Goal: Information Seeking & Learning: Learn about a topic

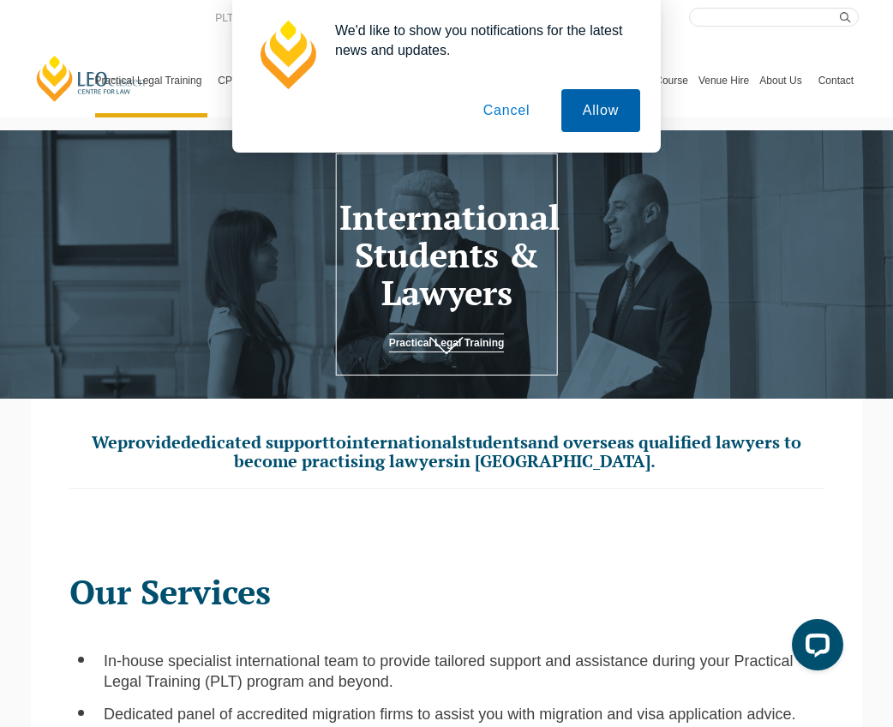
click at [600, 116] on button "Allow" at bounding box center [600, 110] width 79 height 43
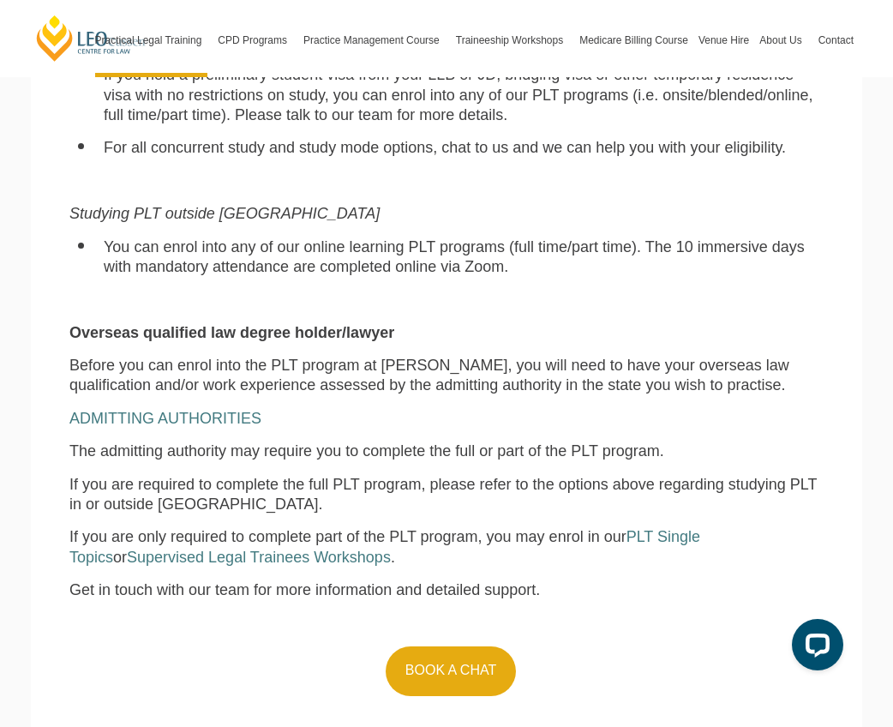
scroll to position [1313, 0]
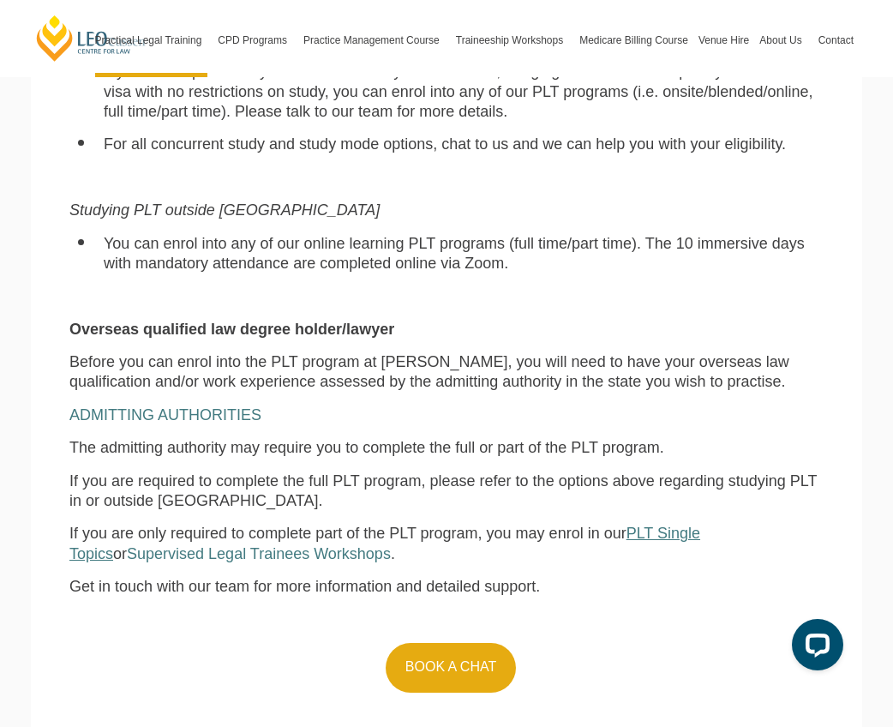
click at [655, 524] on span "PLT Single Topics" at bounding box center [384, 542] width 631 height 37
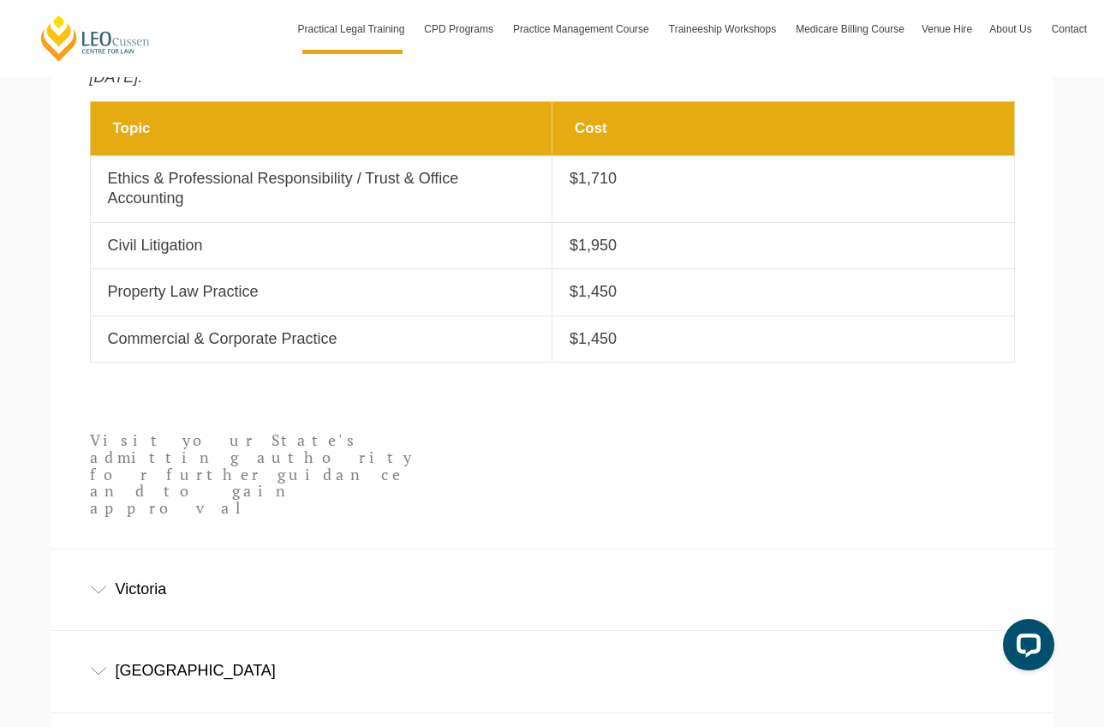
scroll to position [816, 0]
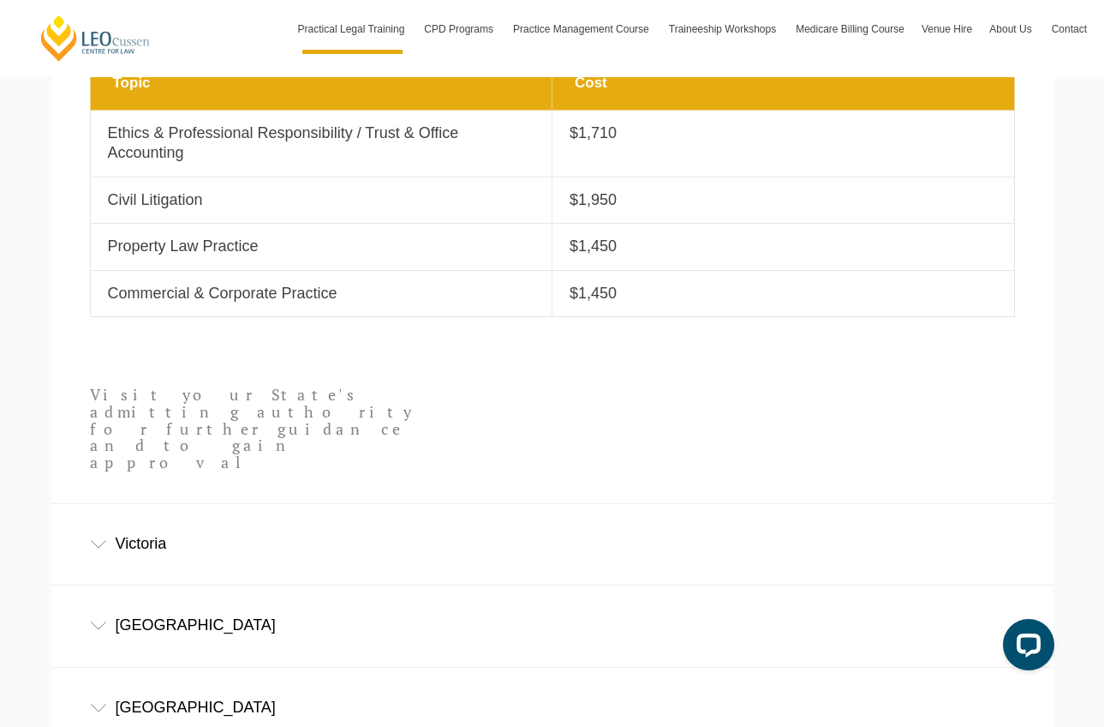
click at [211, 585] on div "[GEOGRAPHIC_DATA]" at bounding box center [552, 625] width 1002 height 80
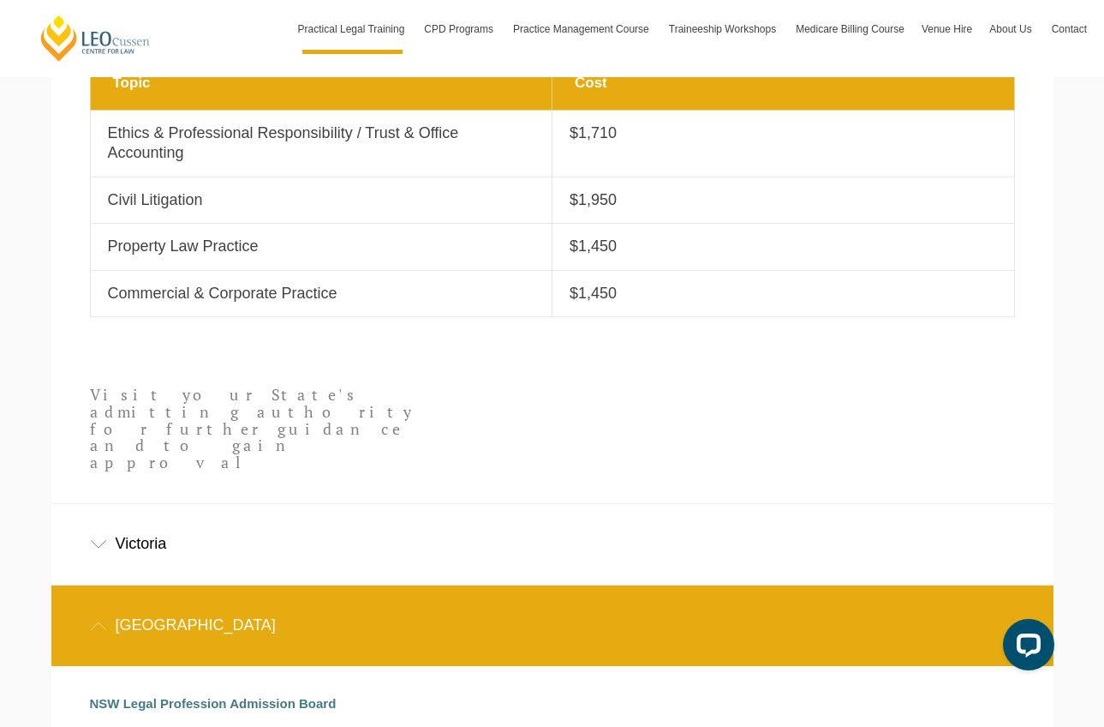
scroll to position [827, 0]
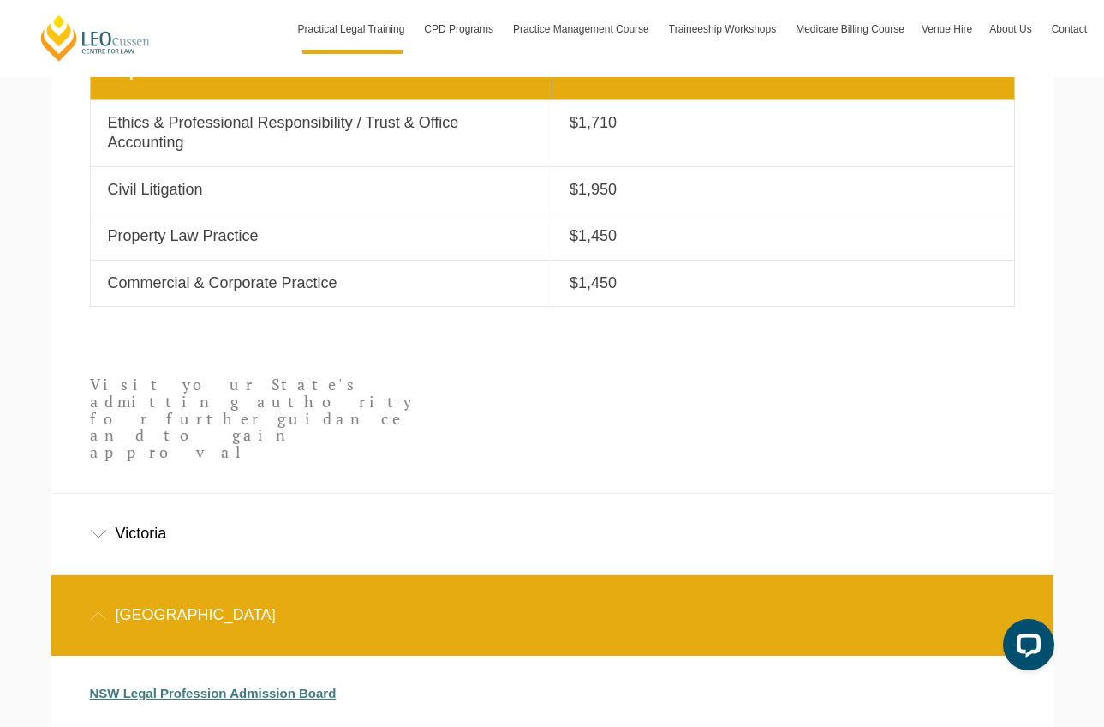
click at [284, 685] on link "NSW Legal Profession Admission Board" at bounding box center [213, 692] width 247 height 15
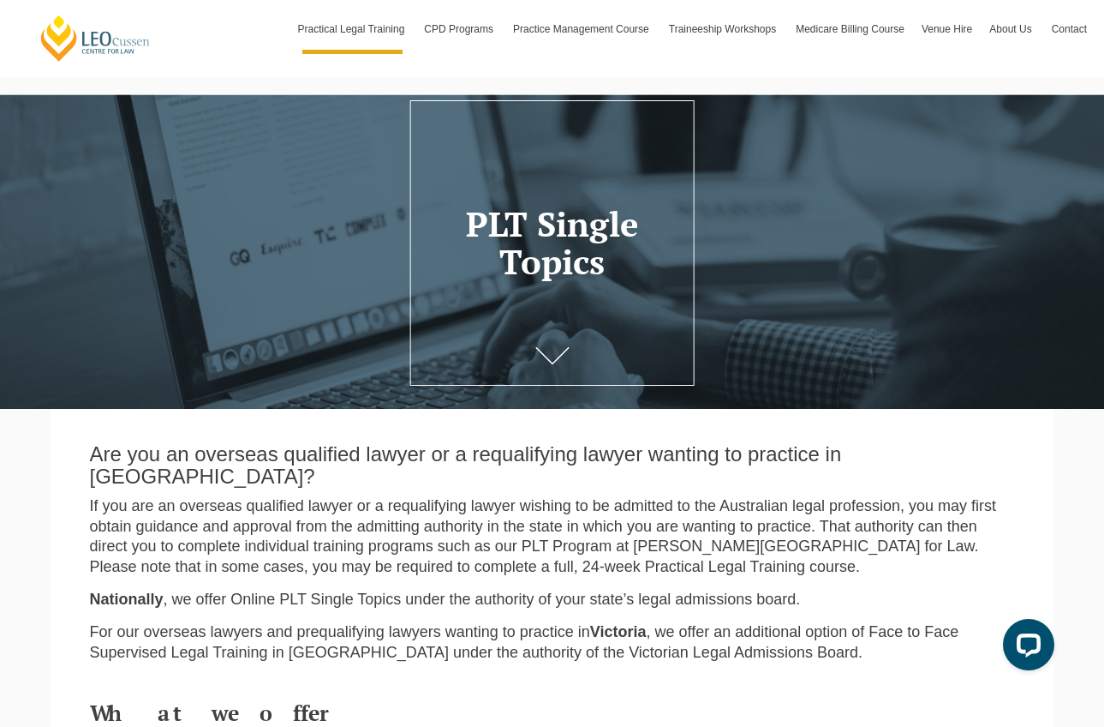
scroll to position [0, 0]
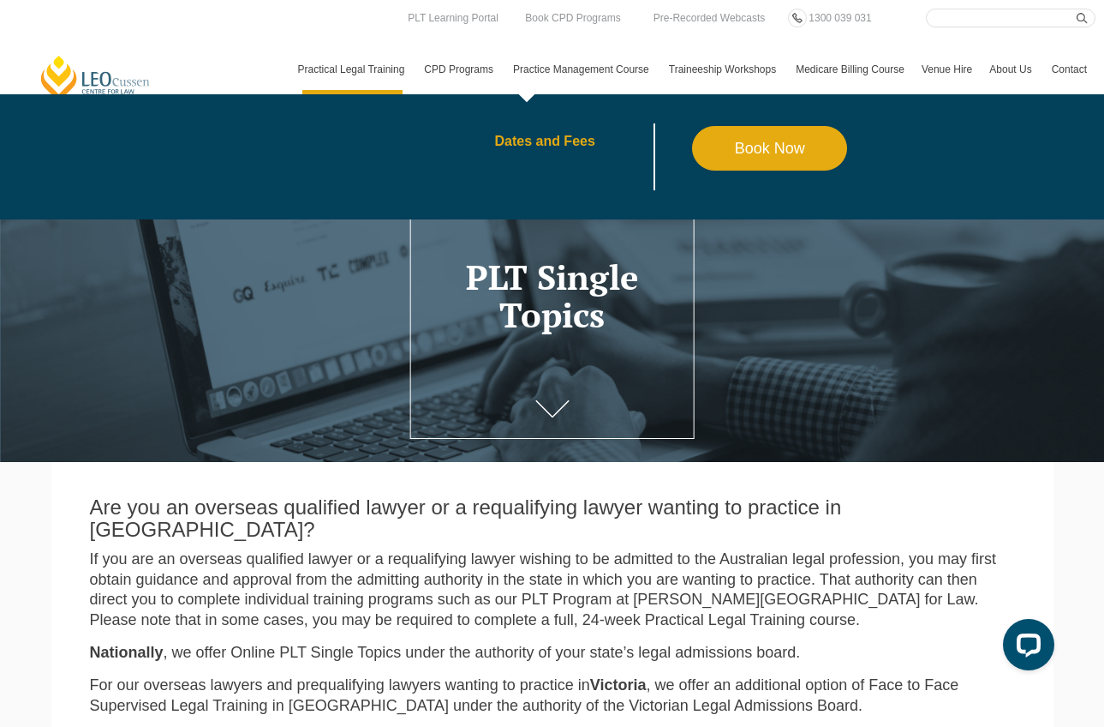
click at [533, 141] on link "Dates and Fees" at bounding box center [593, 142] width 198 height 14
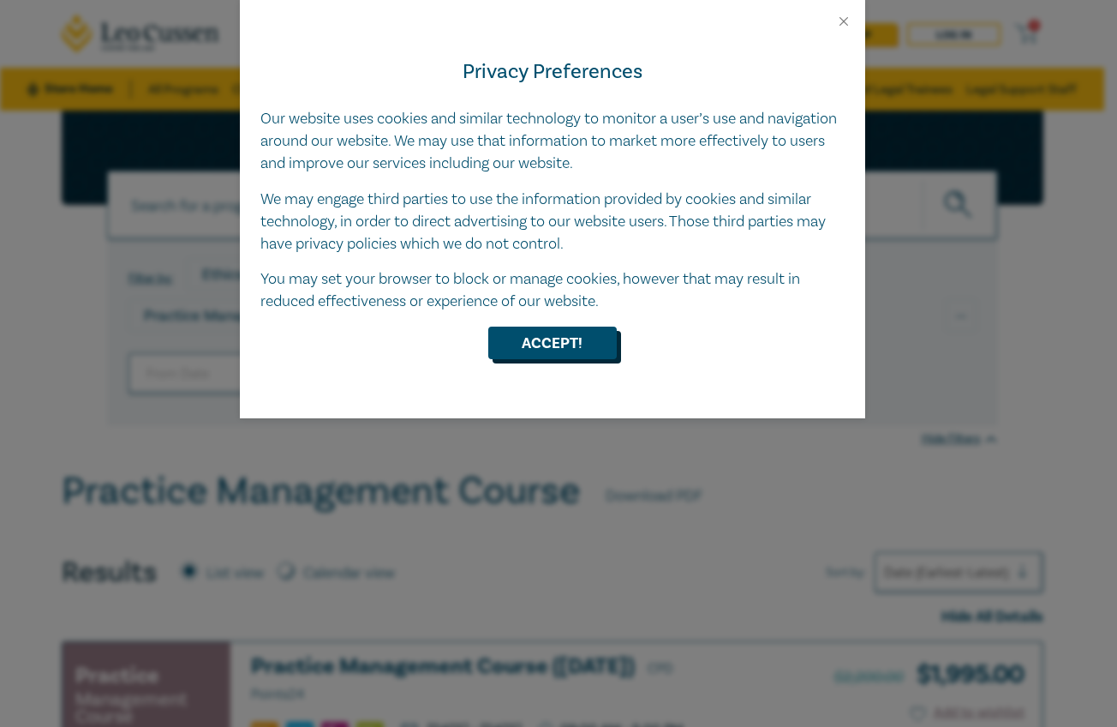
click at [563, 333] on button "Accept!" at bounding box center [552, 342] width 129 height 33
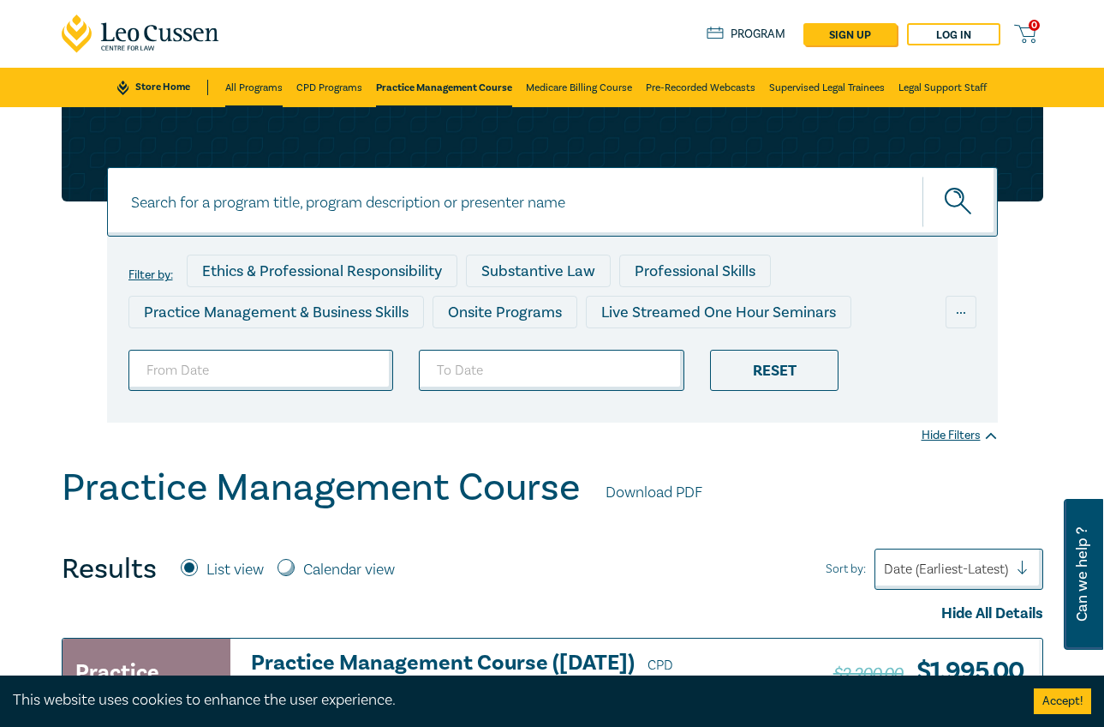
click at [242, 93] on link "All Programs" at bounding box center [253, 87] width 57 height 39
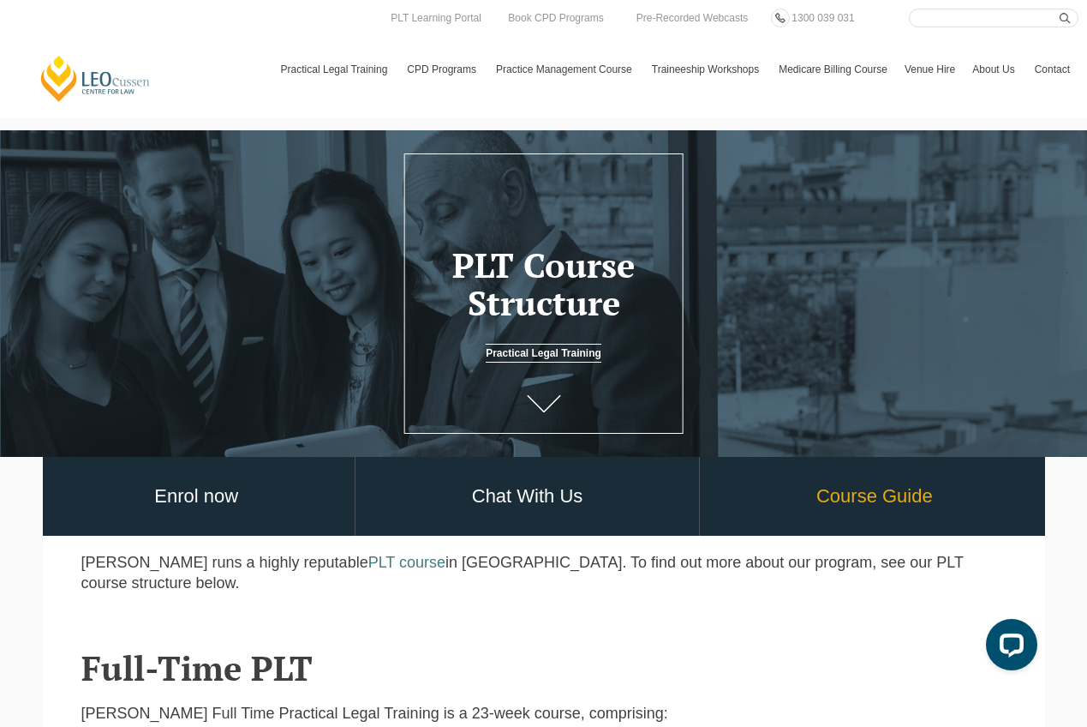
click at [844, 505] on link "Course Guide" at bounding box center [874, 497] width 349 height 80
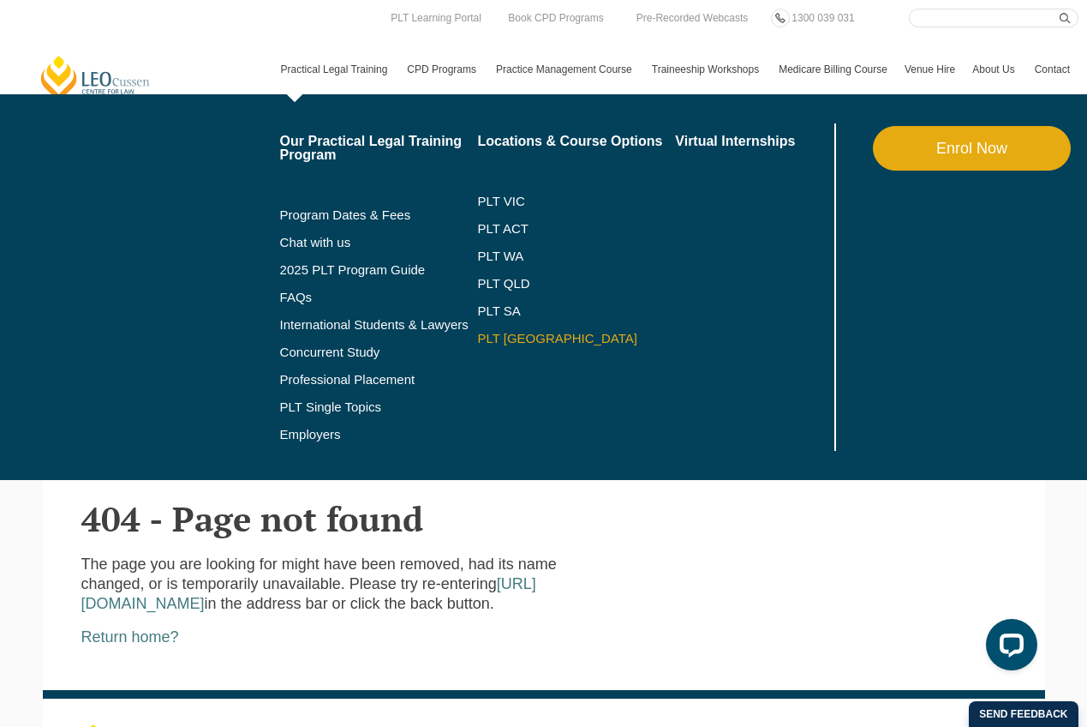
click at [479, 340] on link "PLT [GEOGRAPHIC_DATA]" at bounding box center [576, 339] width 198 height 14
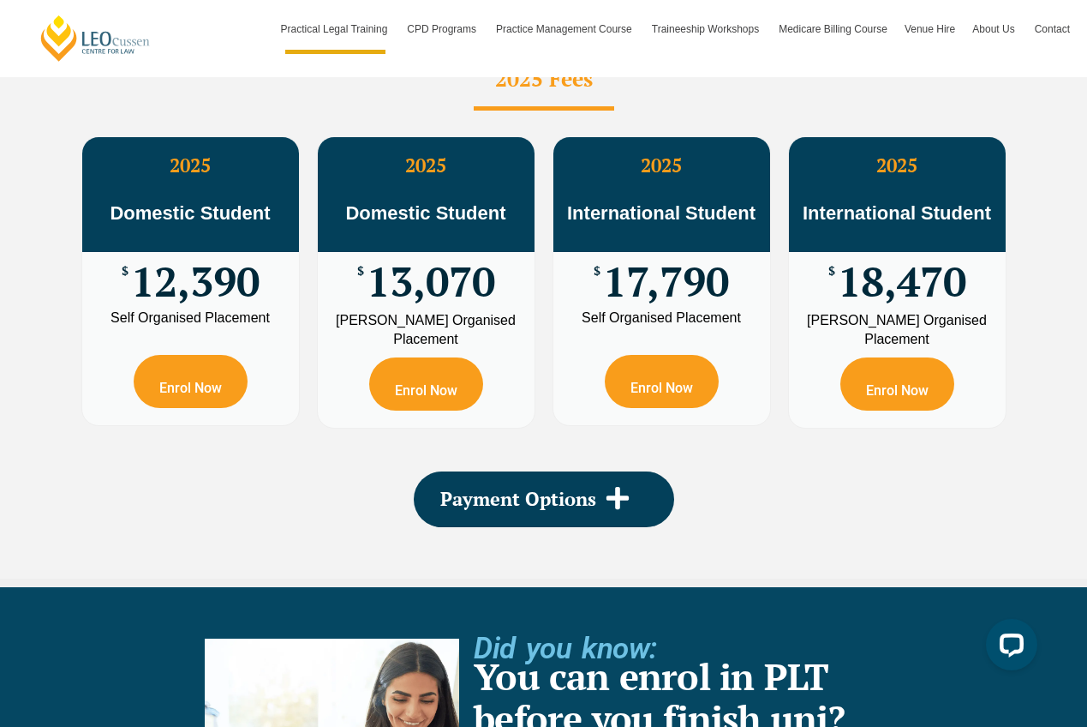
scroll to position [3376, 0]
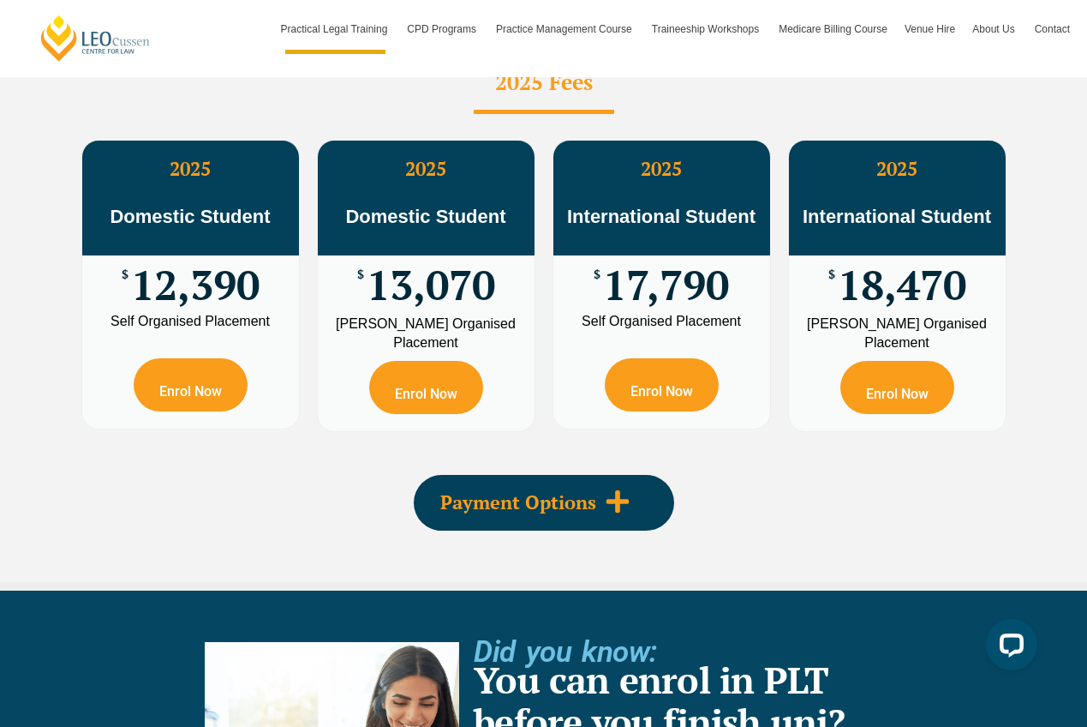
click at [630, 488] on icon at bounding box center [618, 501] width 26 height 26
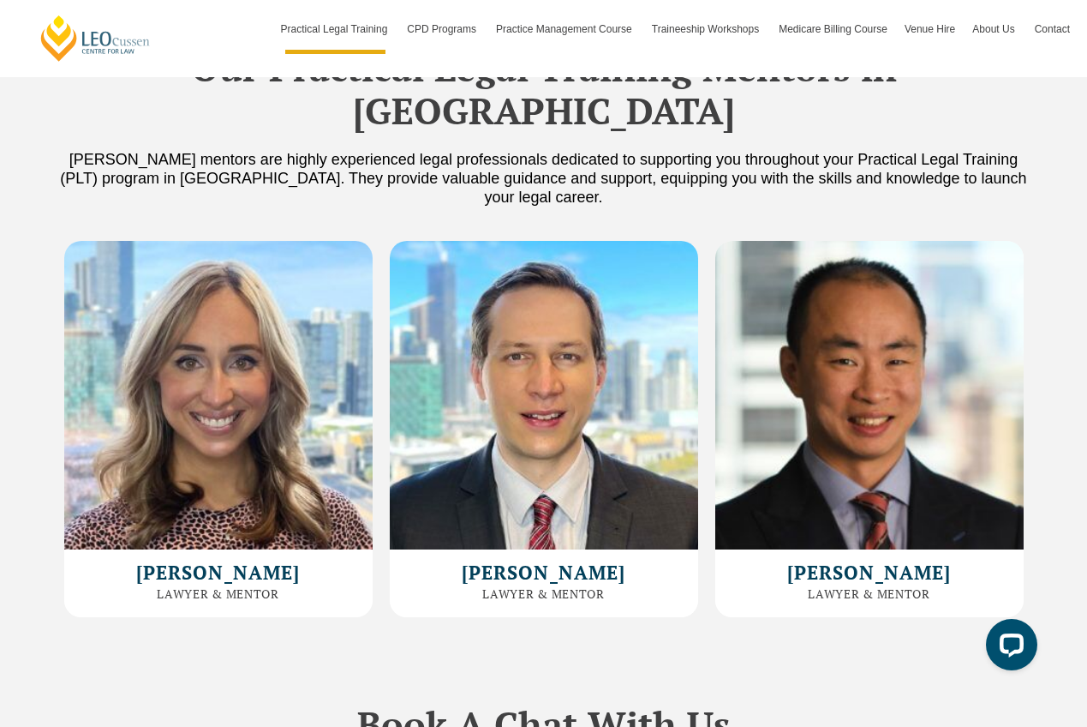
scroll to position [5422, 0]
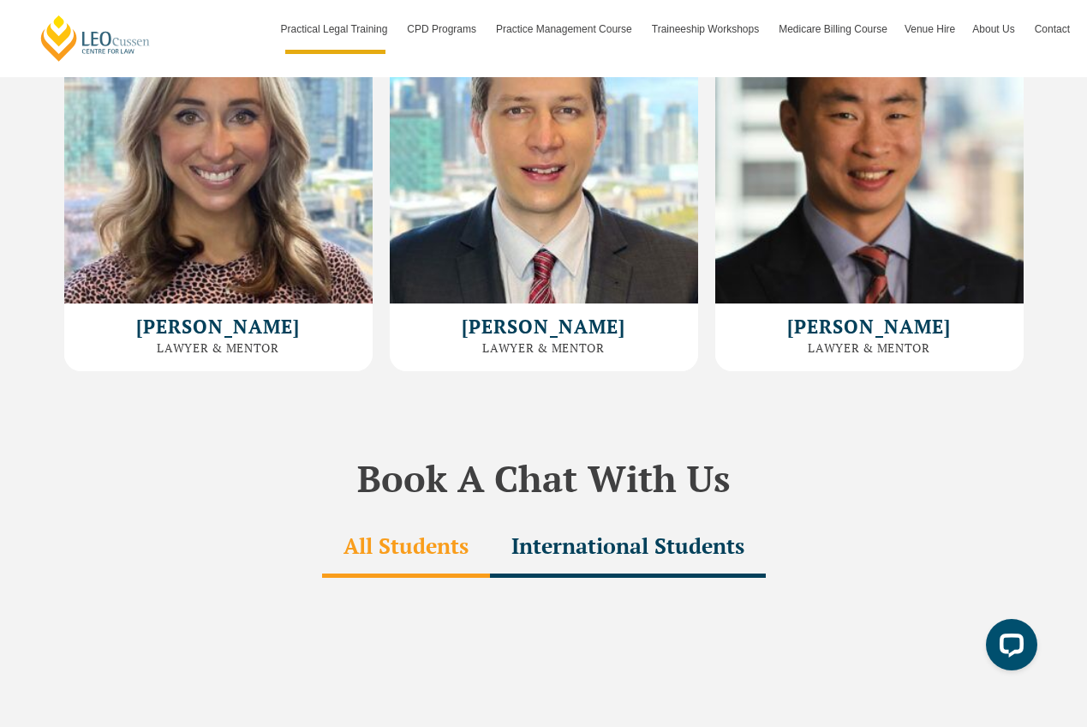
click at [661, 517] on div "International Students" at bounding box center [628, 547] width 276 height 60
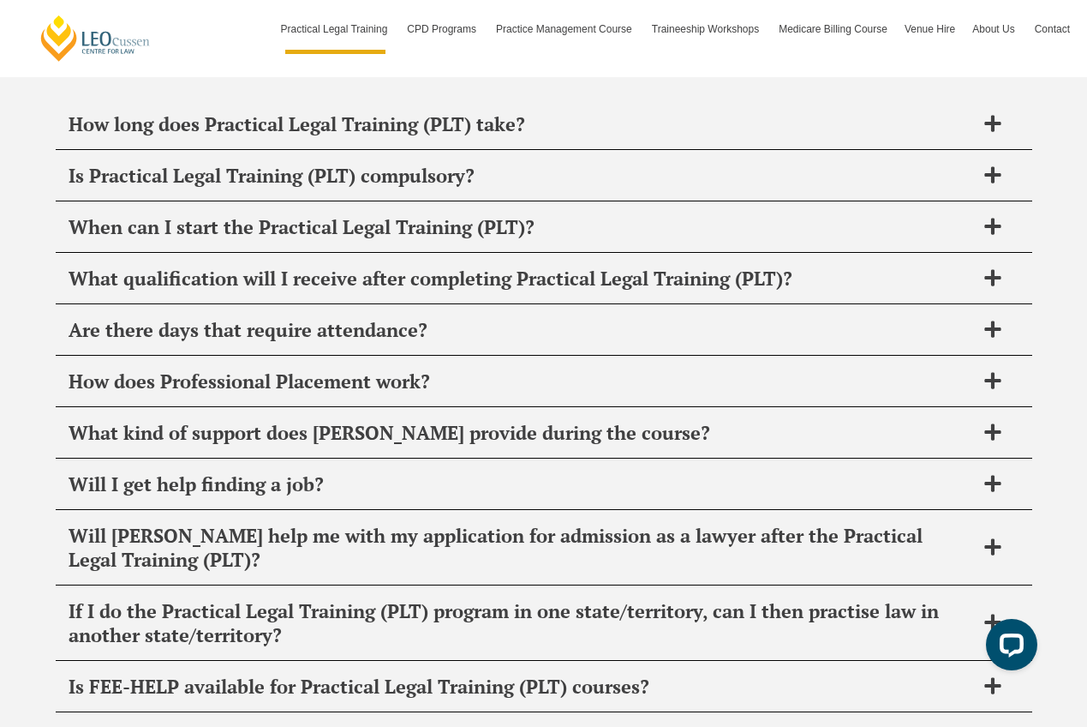
scroll to position [9031, 0]
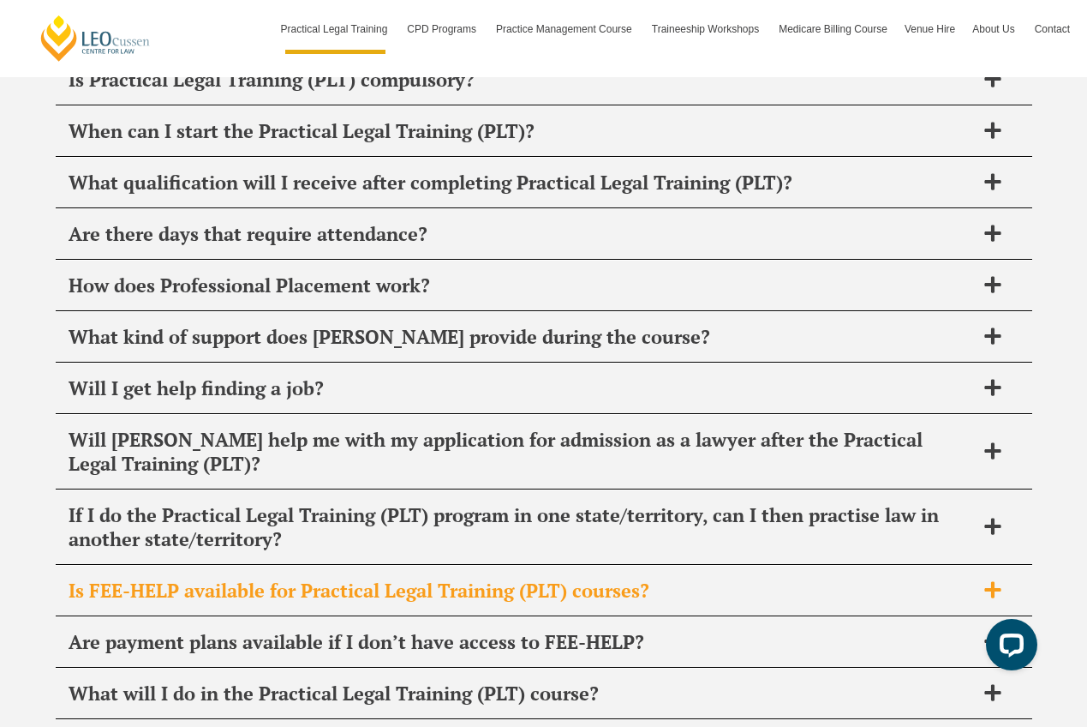
click at [523, 578] on span "Is FEE-HELP available for Practical Legal Training (PLT) courses?" at bounding box center [522, 590] width 906 height 24
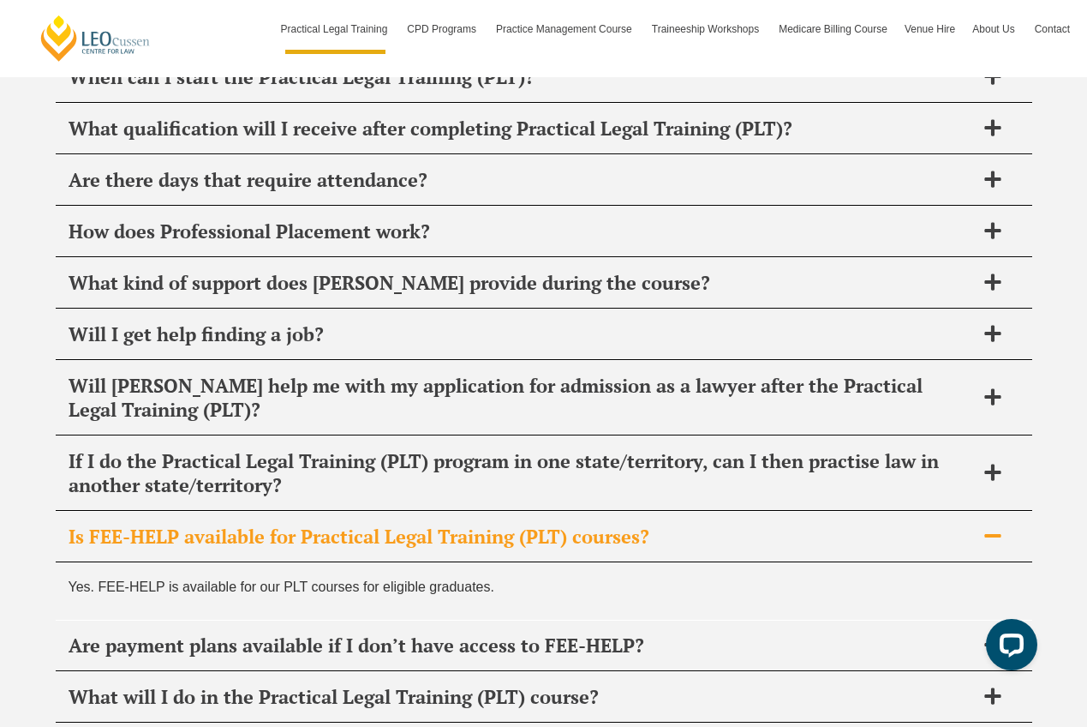
scroll to position [9089, 0]
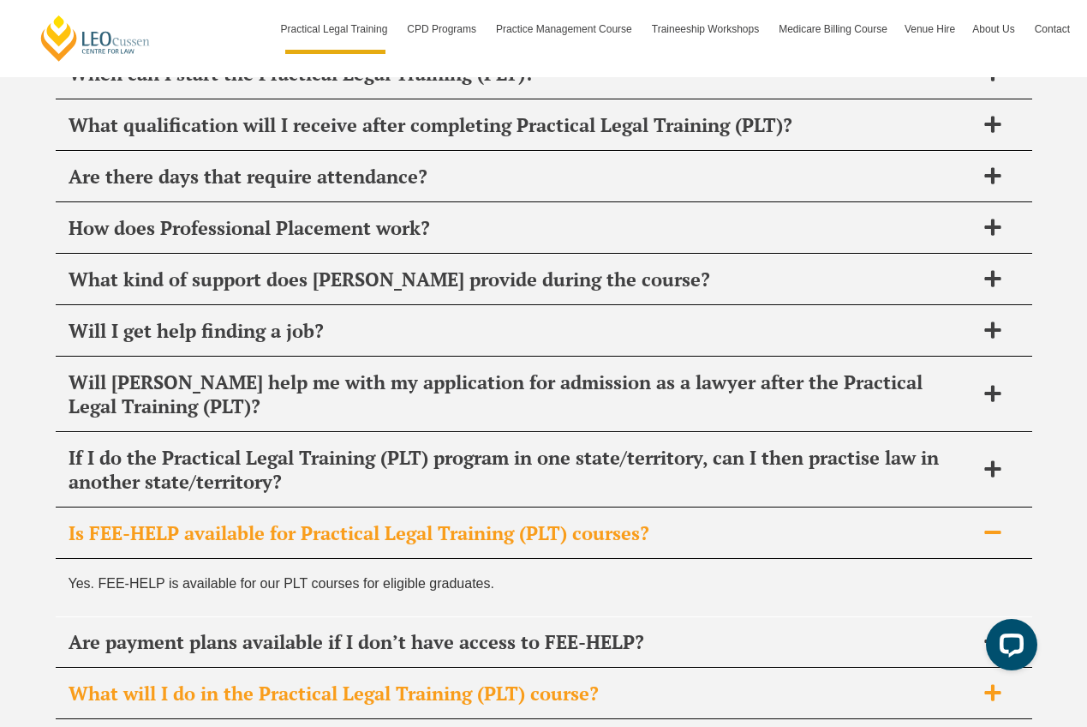
click at [470, 668] on div "What will I do in the Practical Legal Training (PLT) course?" at bounding box center [544, 693] width 977 height 51
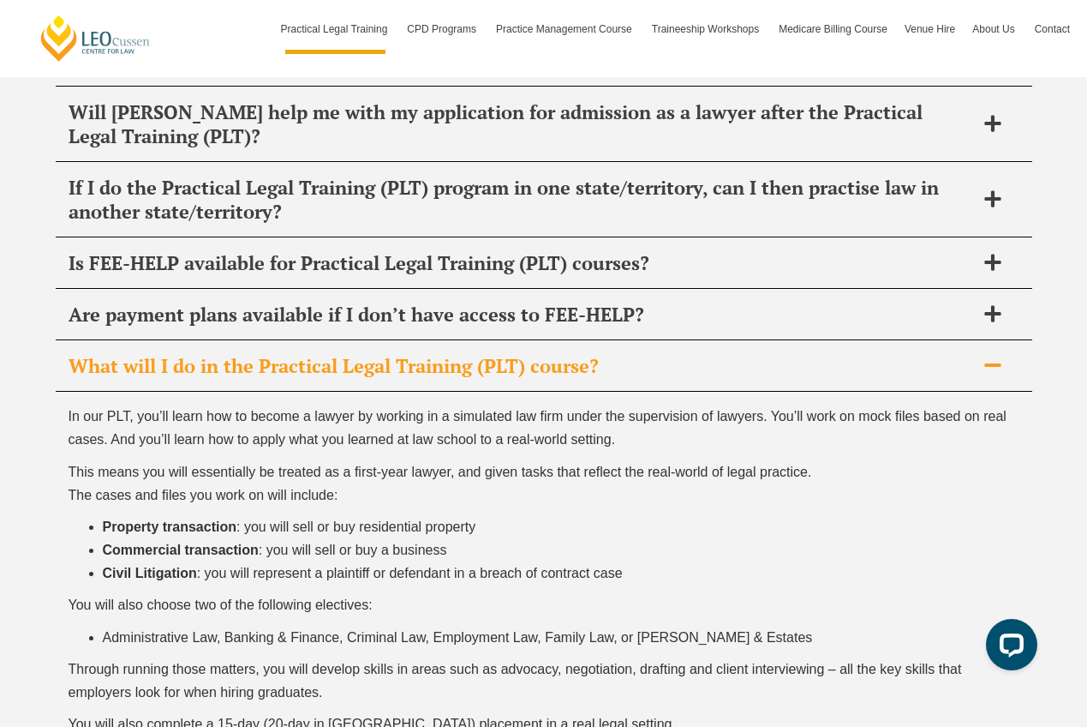
scroll to position [9545, 0]
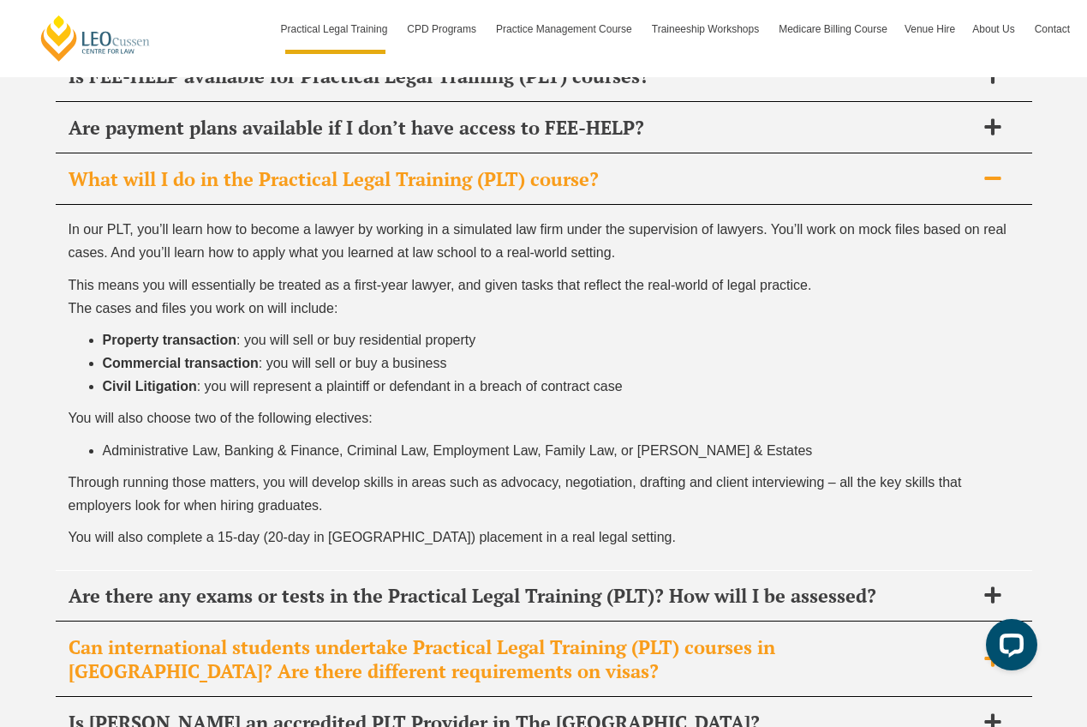
click at [338, 635] on span "Can international students undertake Practical Legal Training (PLT) courses in …" at bounding box center [522, 659] width 906 height 48
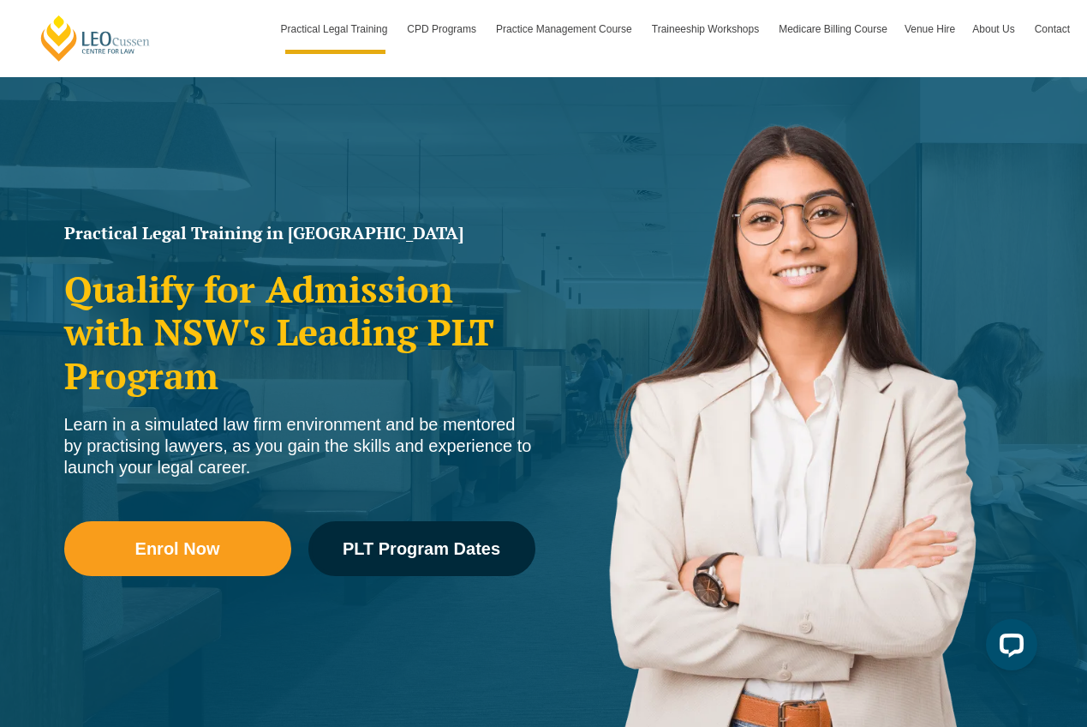
scroll to position [0, 0]
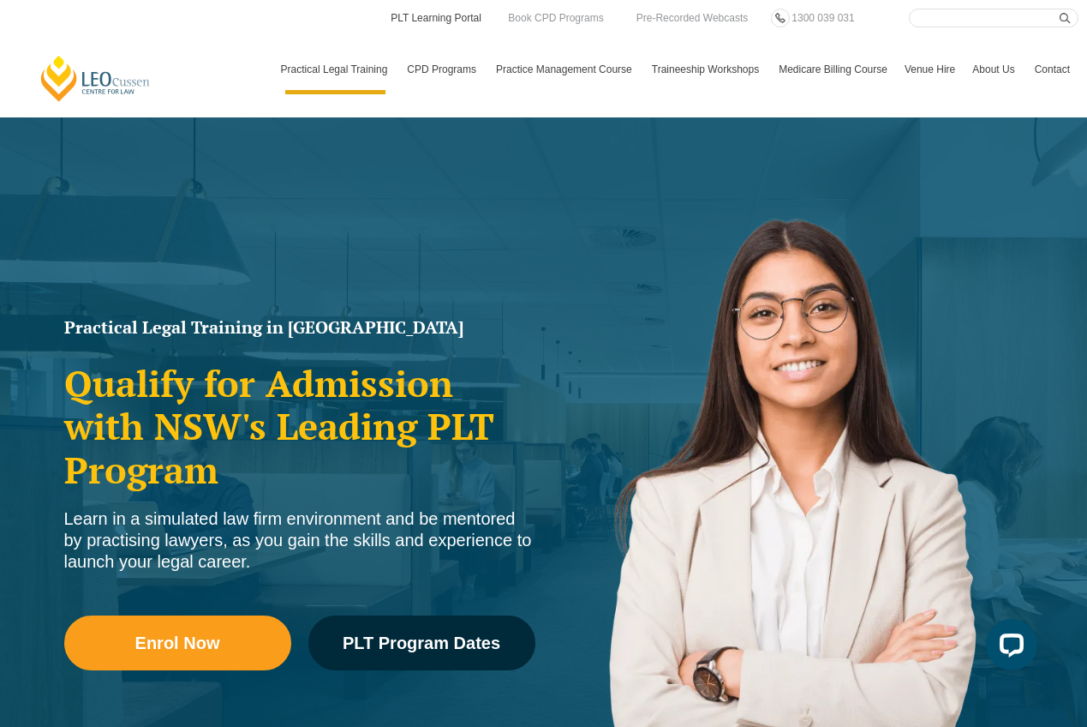
click at [456, 21] on link "PLT Learning Portal" at bounding box center [436, 18] width 94 height 19
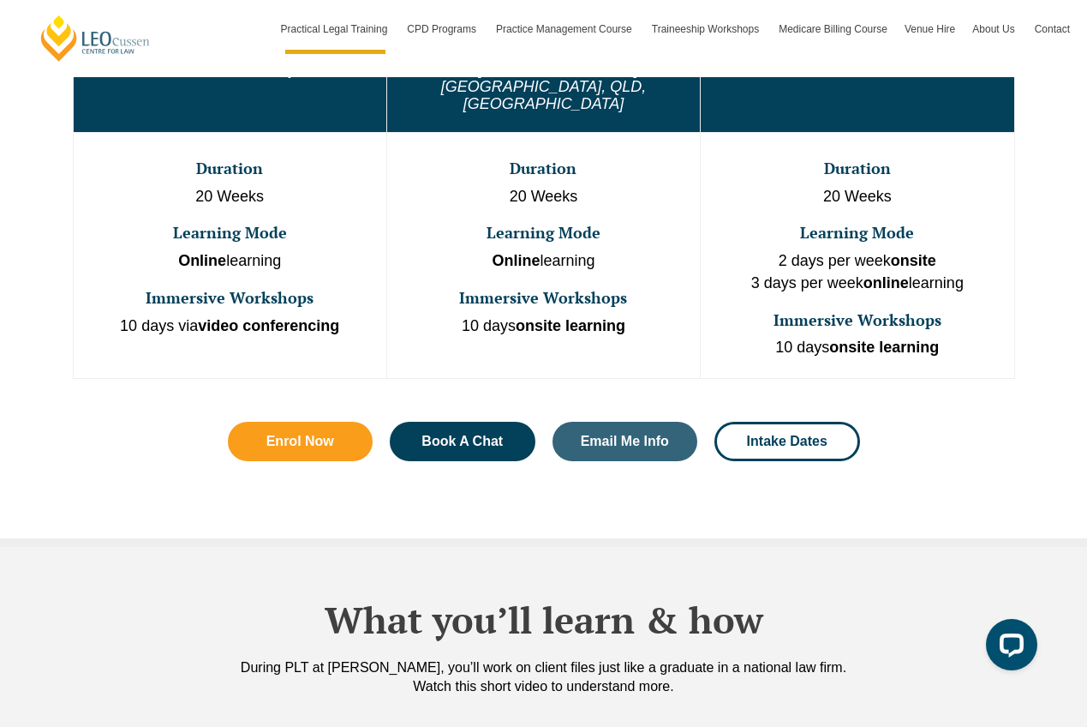
scroll to position [1053, 0]
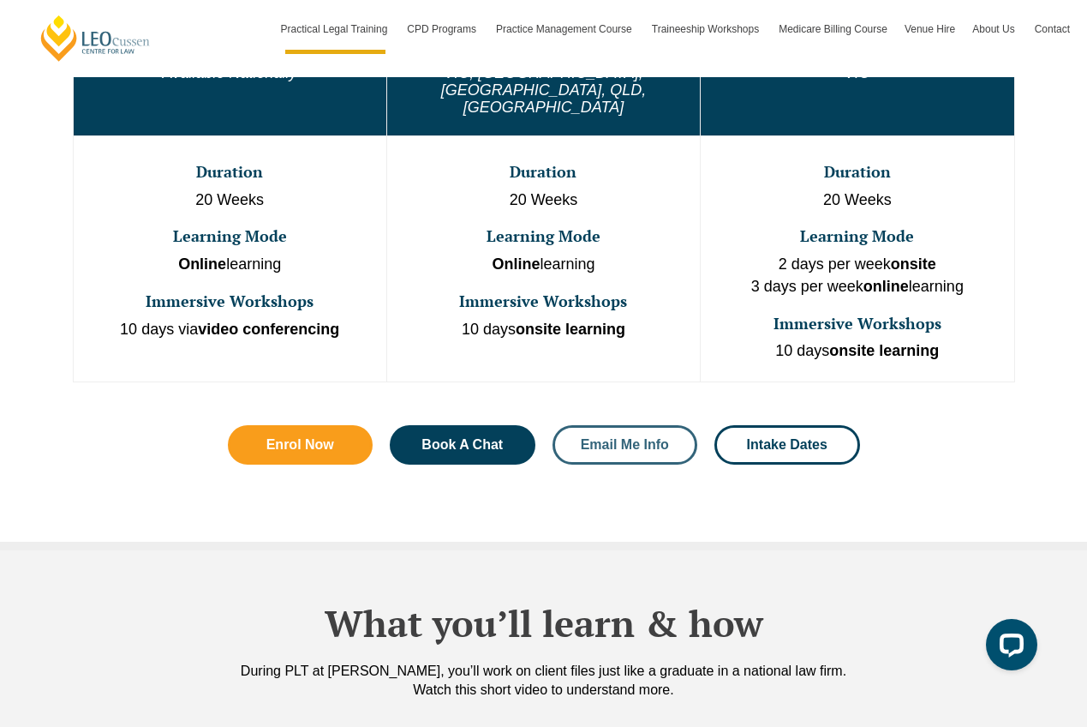
click at [631, 438] on span "Email Me Info" at bounding box center [625, 445] width 88 height 14
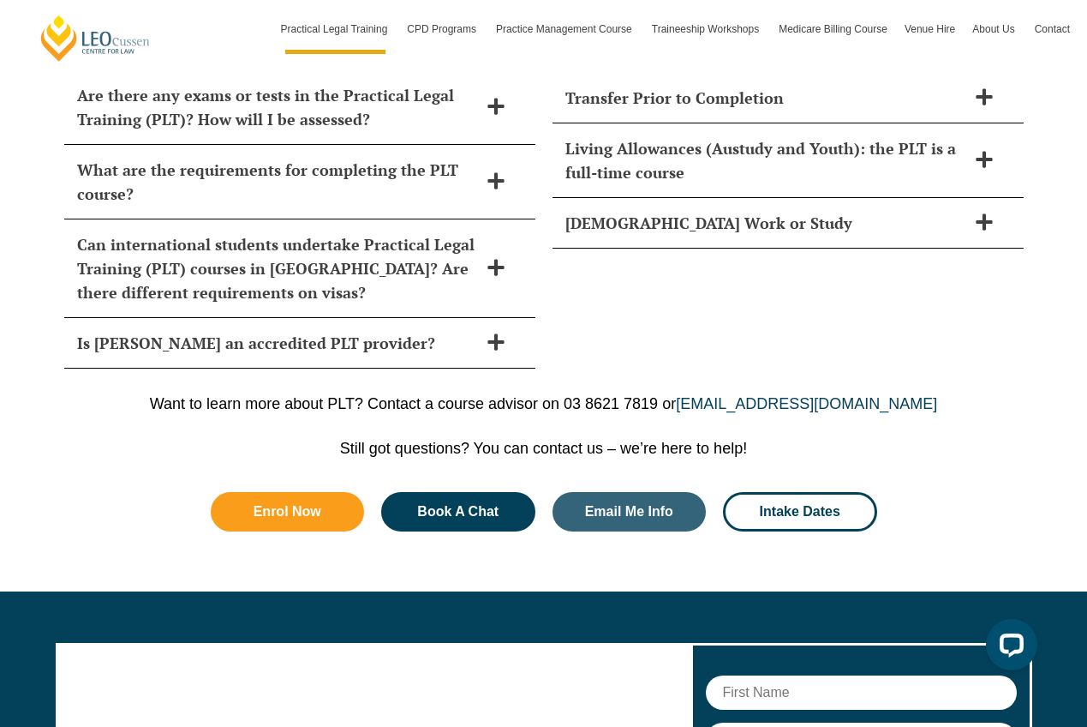
scroll to position [8372, 0]
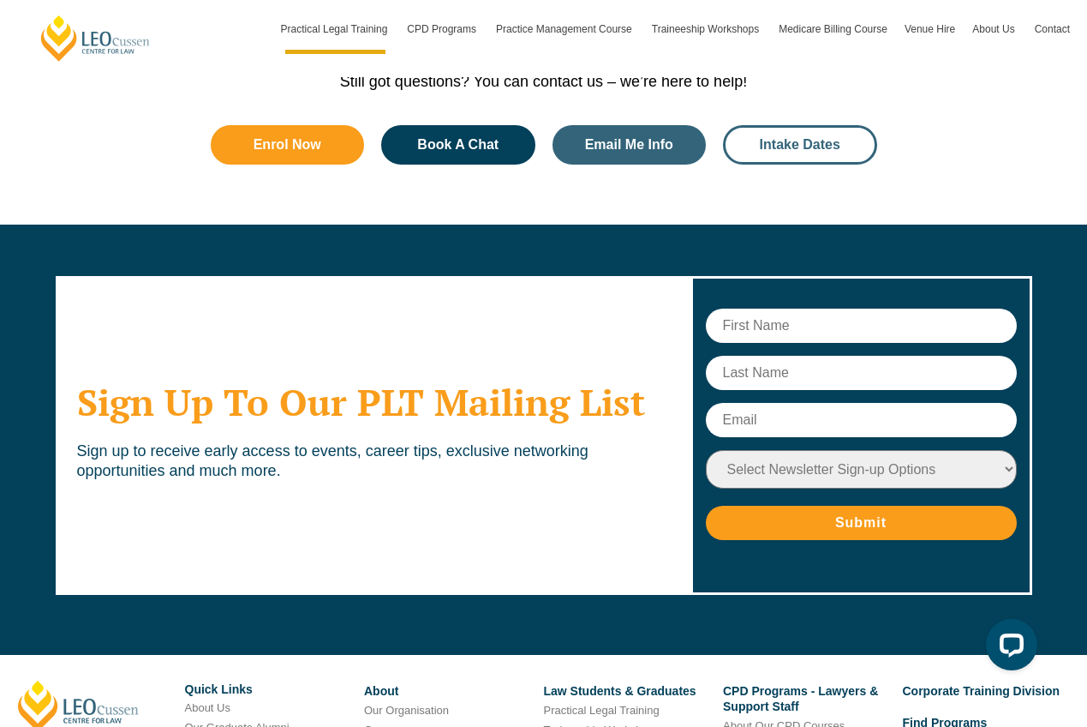
click at [825, 138] on span "Intake Dates" at bounding box center [800, 145] width 81 height 14
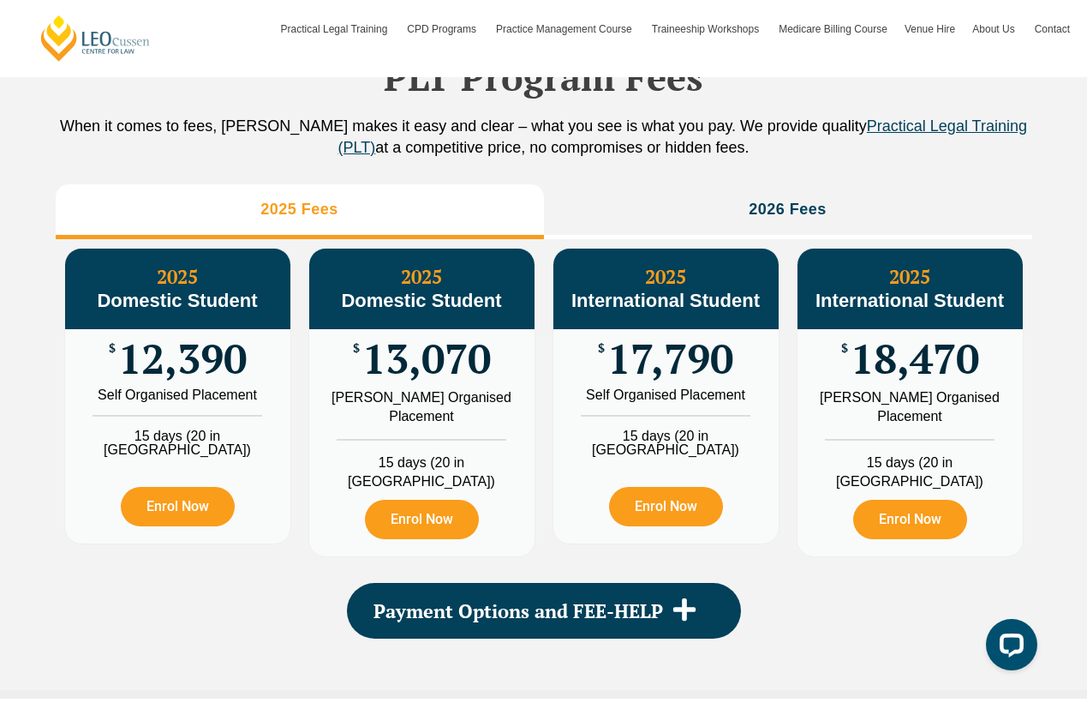
scroll to position [1837, 0]
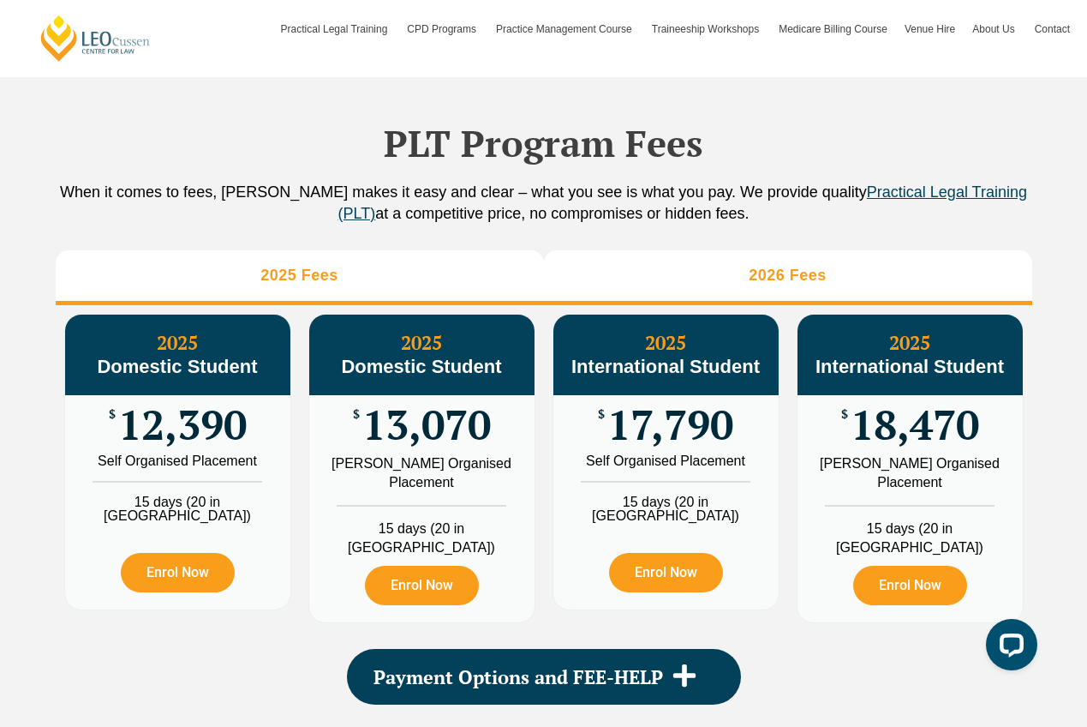
click at [799, 285] on h3 "2026 Fees" at bounding box center [788, 276] width 78 height 20
click at [398, 305] on li "2025 Fees" at bounding box center [300, 277] width 488 height 55
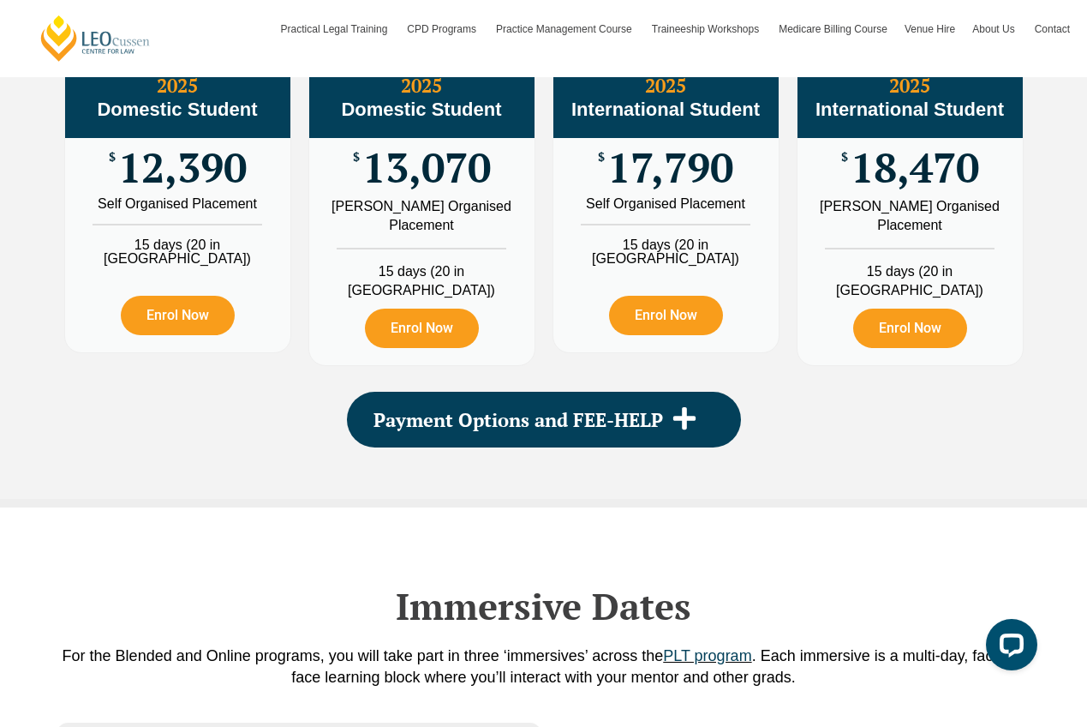
scroll to position [2097, 0]
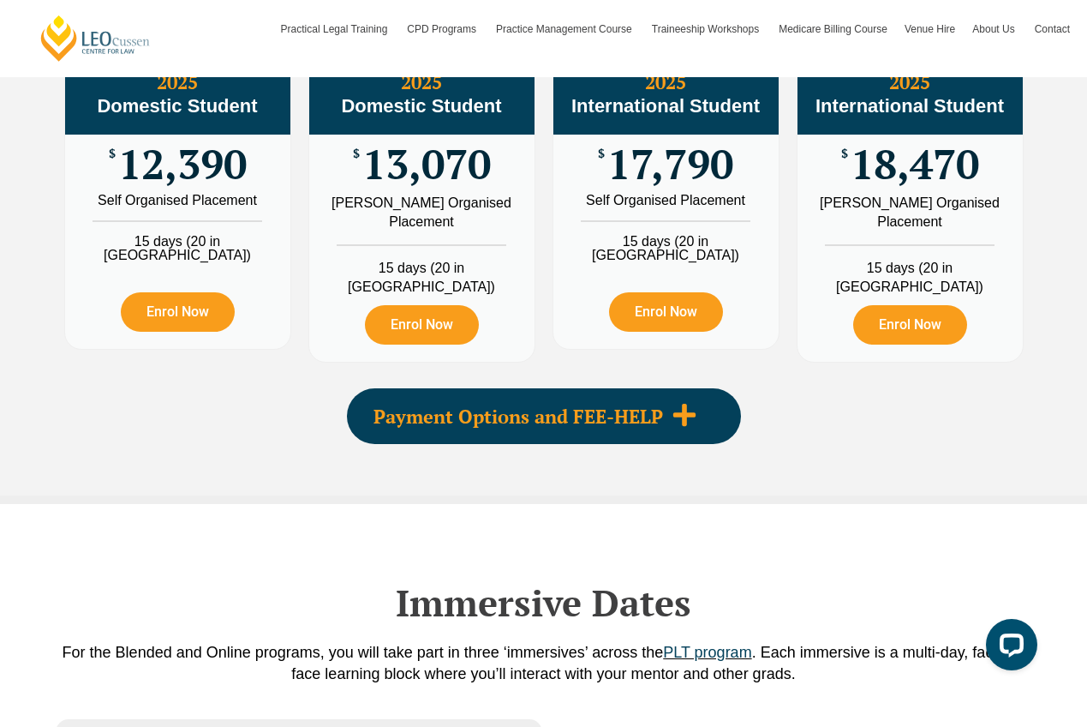
click at [685, 426] on icon at bounding box center [684, 415] width 22 height 22
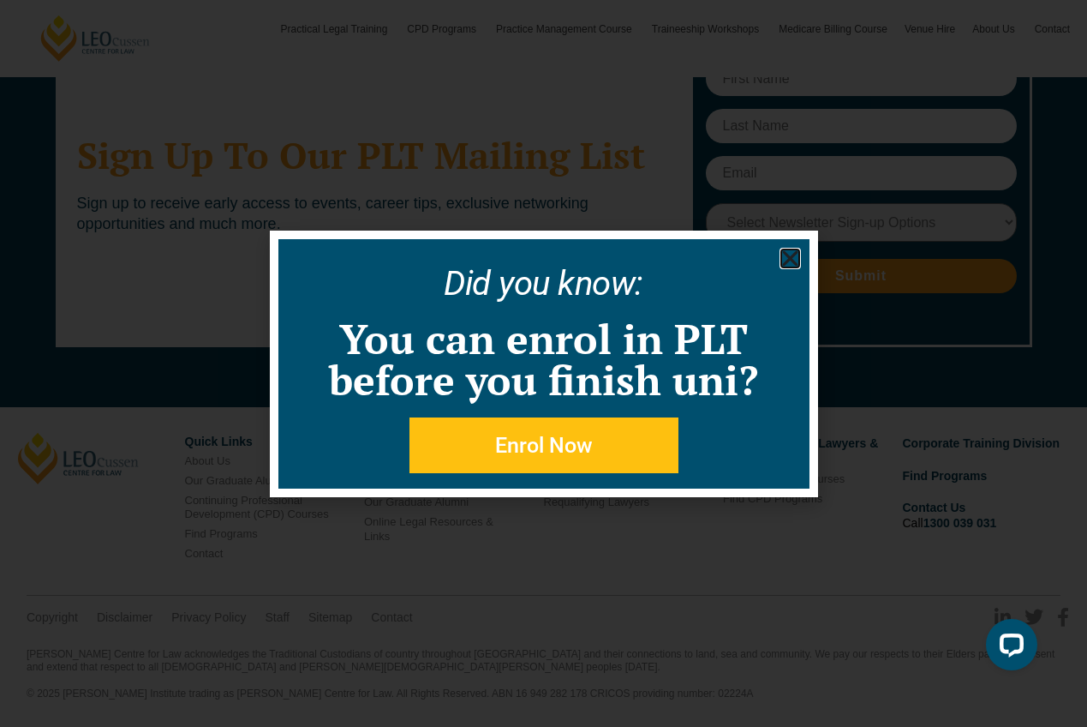
scroll to position [9581, 0]
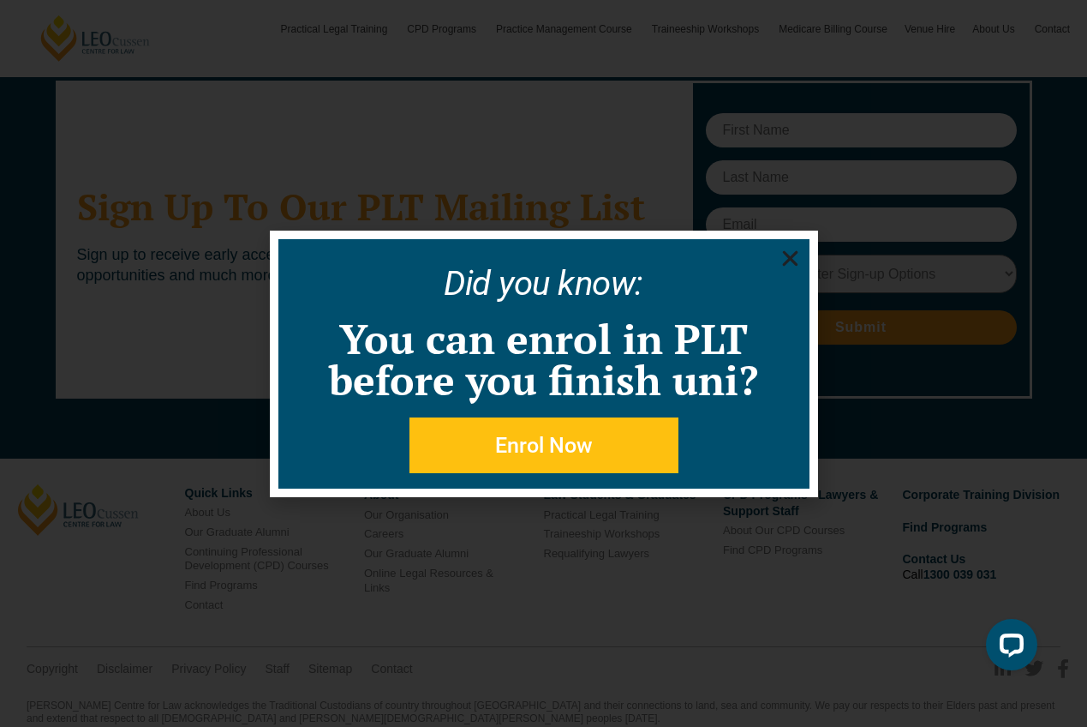
click at [786, 260] on icon "Close" at bounding box center [790, 258] width 21 height 21
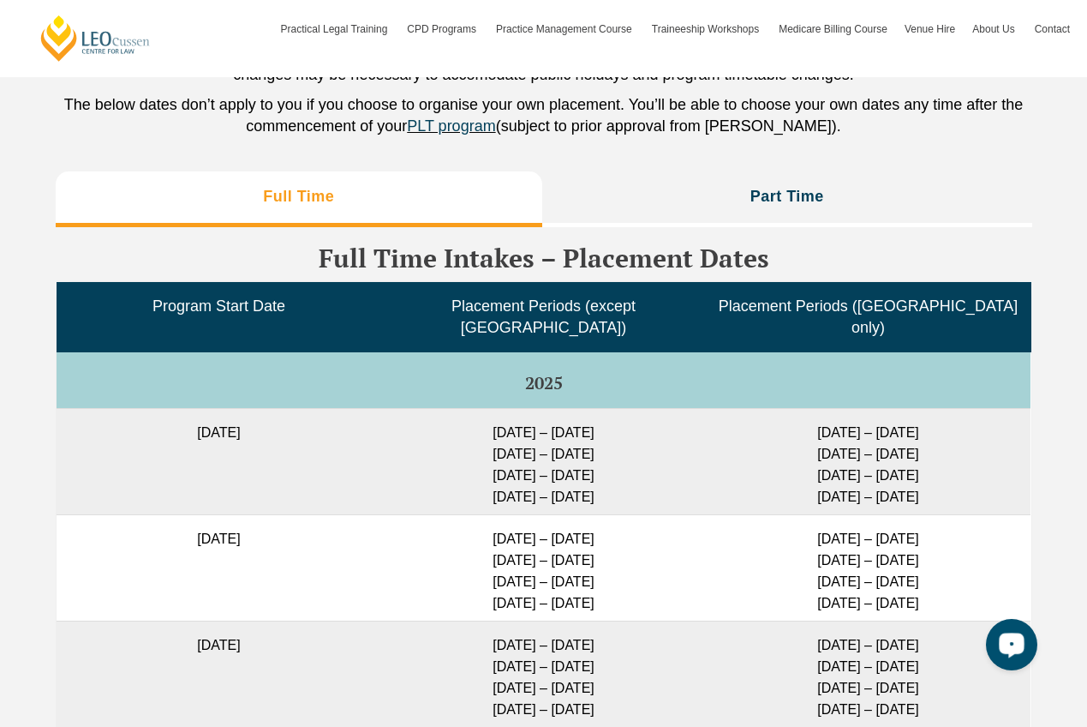
scroll to position [4807, 0]
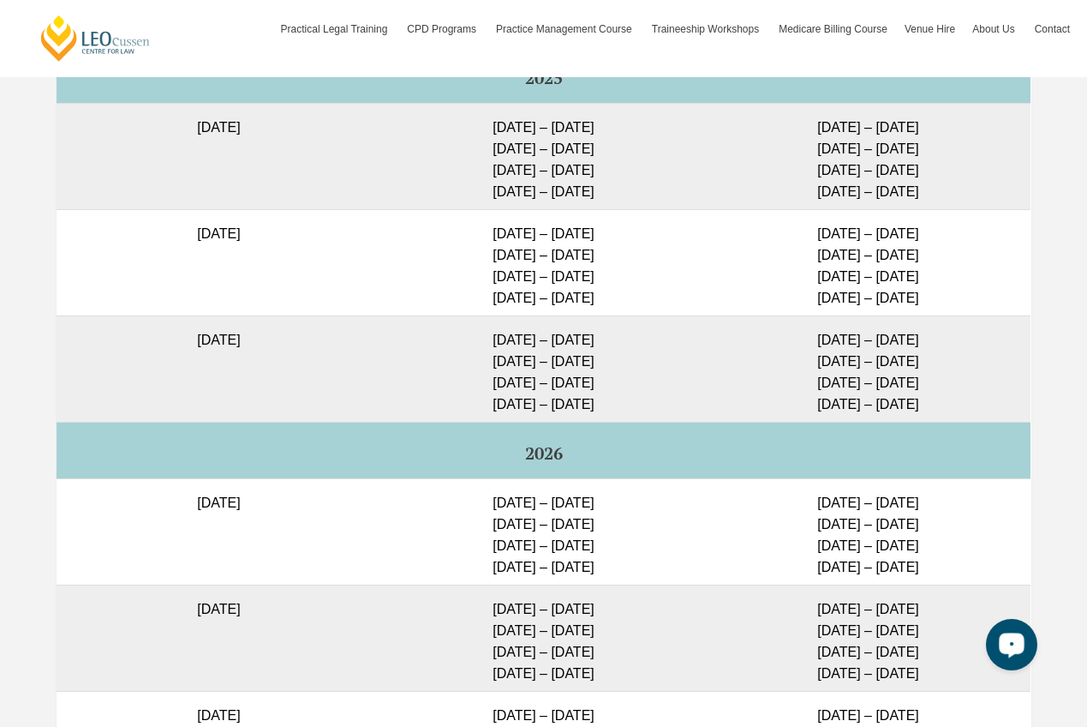
click at [1012, 655] on div "Open LiveChat chat widget" at bounding box center [1011, 643] width 29 height 29
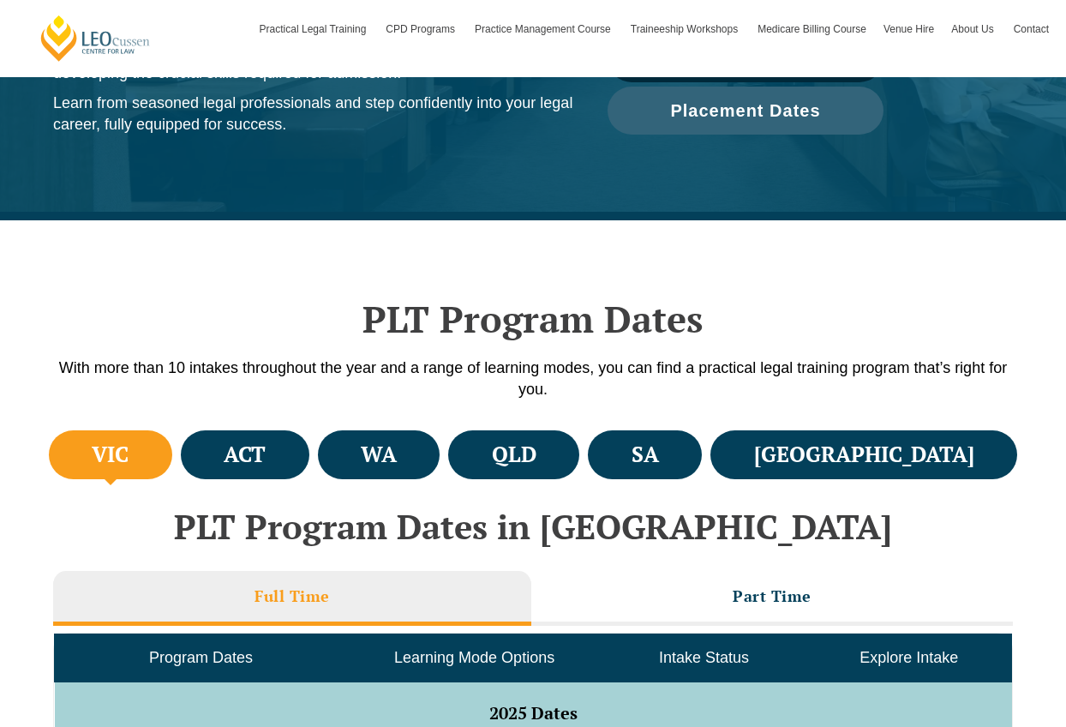
scroll to position [0, 0]
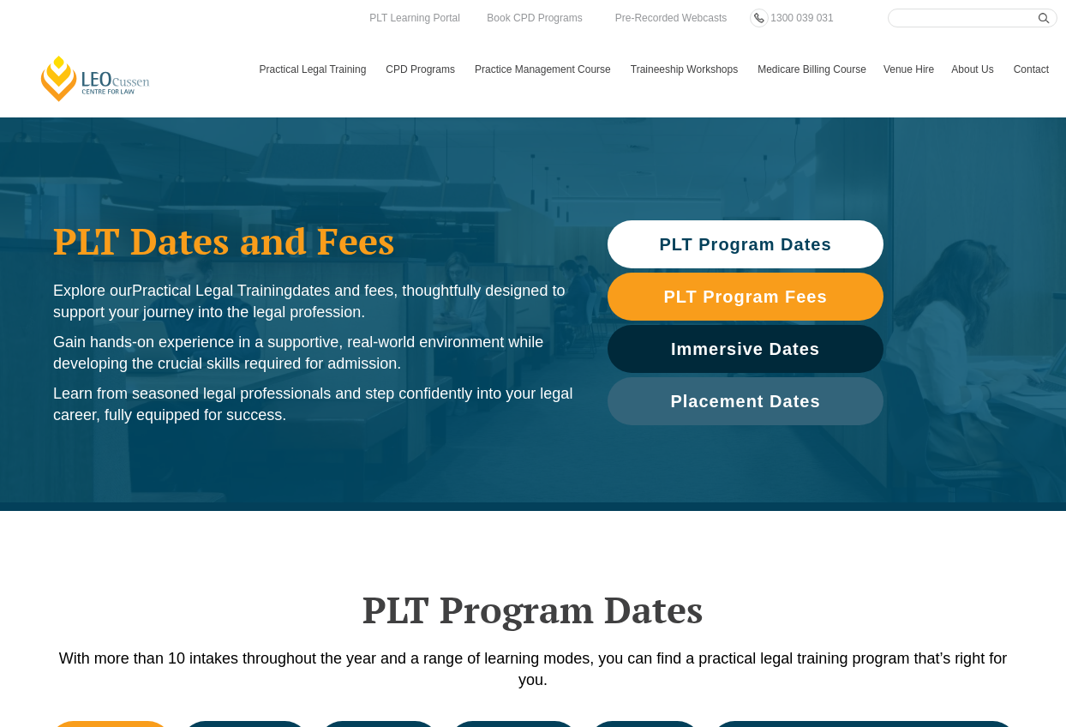
click at [284, 633] on div "PLT Program Dates With more than 10 intakes throughout the year and a range of …" at bounding box center [533, 614] width 977 height 206
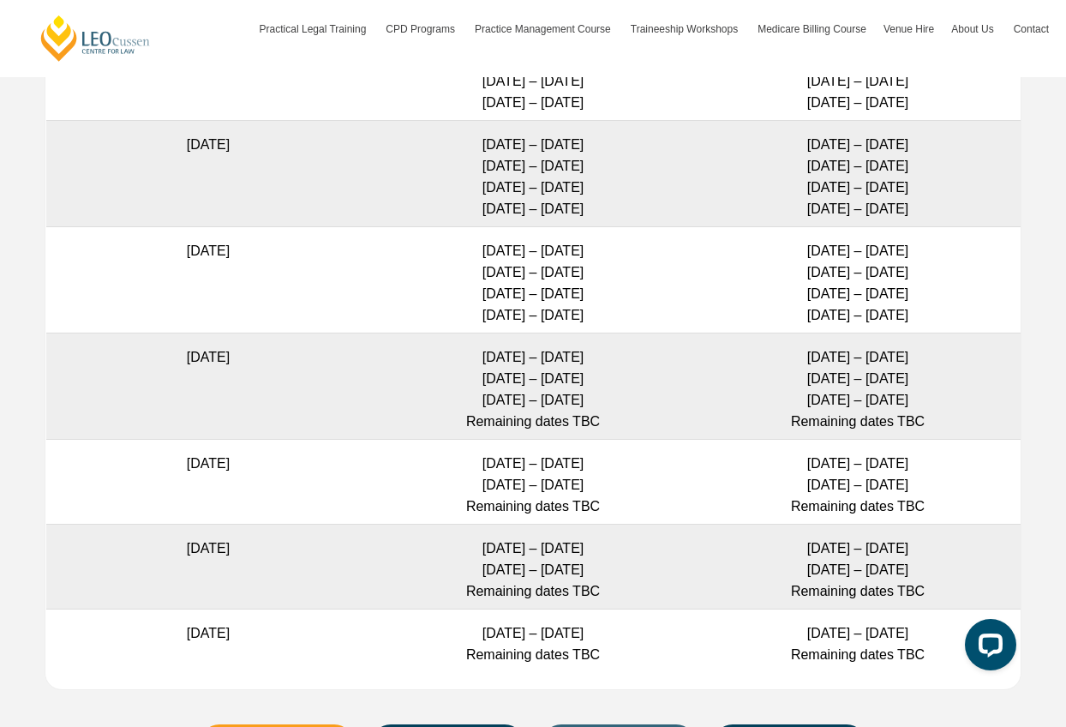
scroll to position [9581, 0]
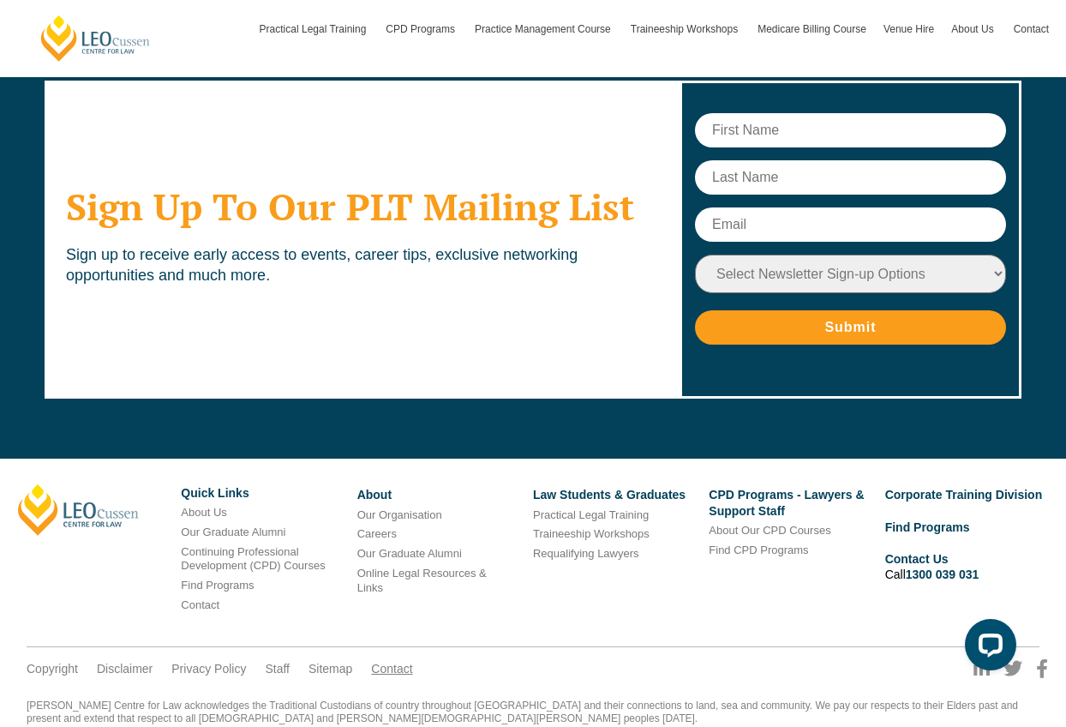
click at [395, 661] on link "Contact" at bounding box center [391, 668] width 41 height 15
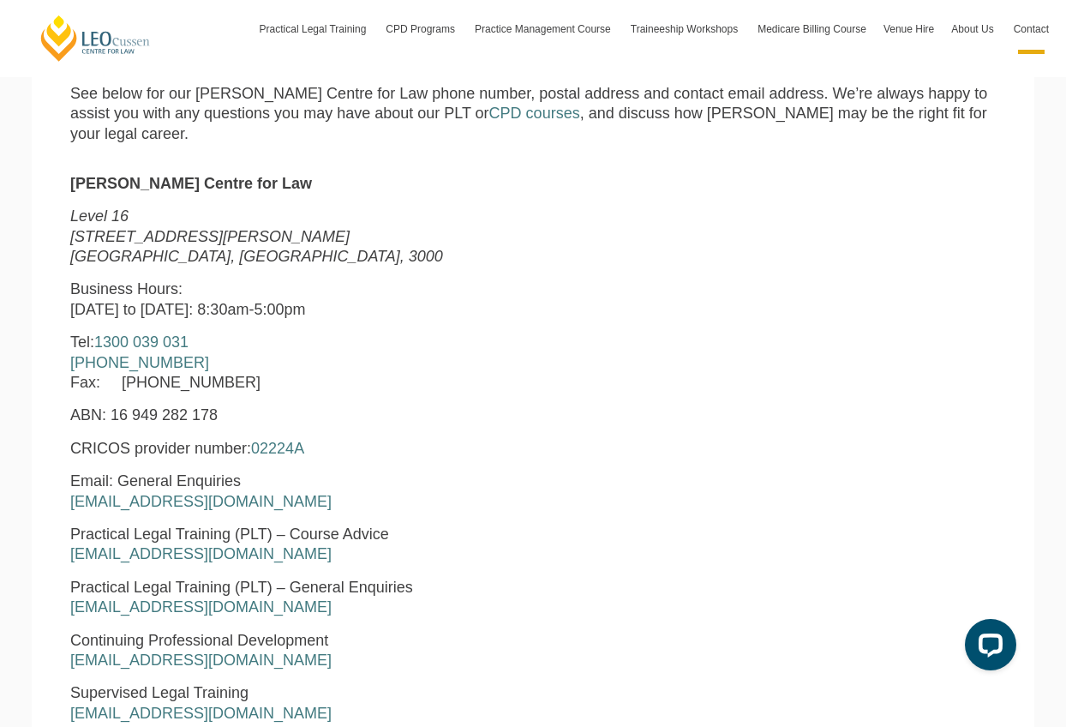
scroll to position [600, 0]
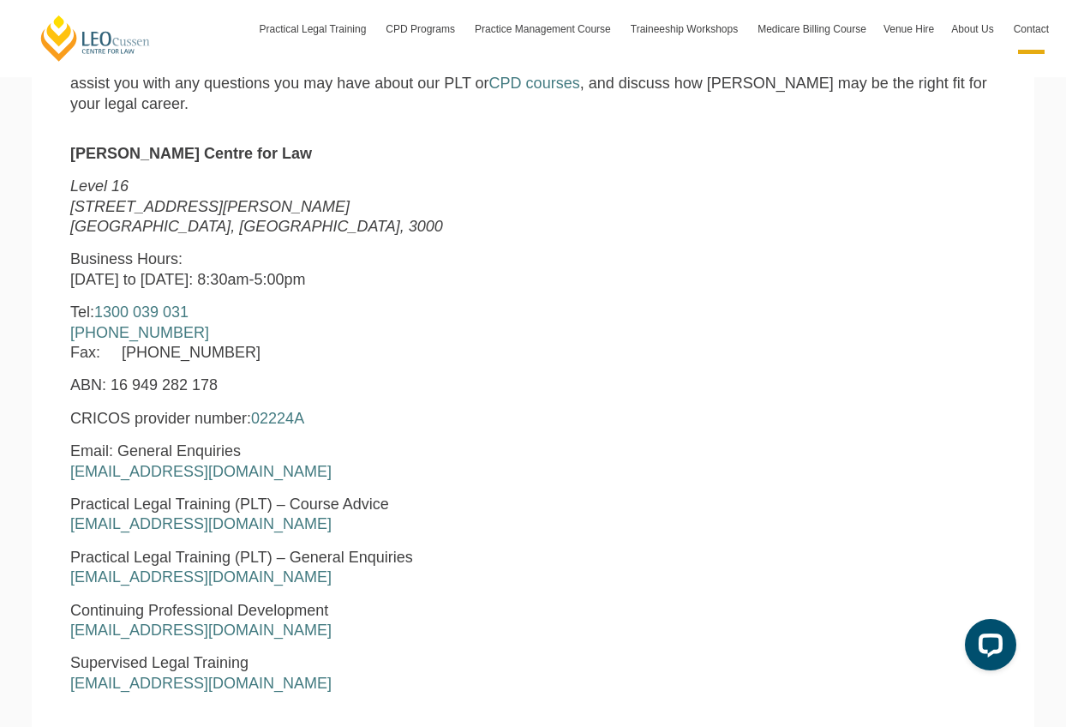
drag, startPoint x: 304, startPoint y: 499, endPoint x: 55, endPoint y: 499, distance: 249.3
click at [55, 499] on section "Leo Cussen Centre for Law Level 16 15 William Street Melbourne, Victoria, 3000 …" at bounding box center [533, 499] width 1002 height 745
copy link "courseadvice@leocussen.edu.au"
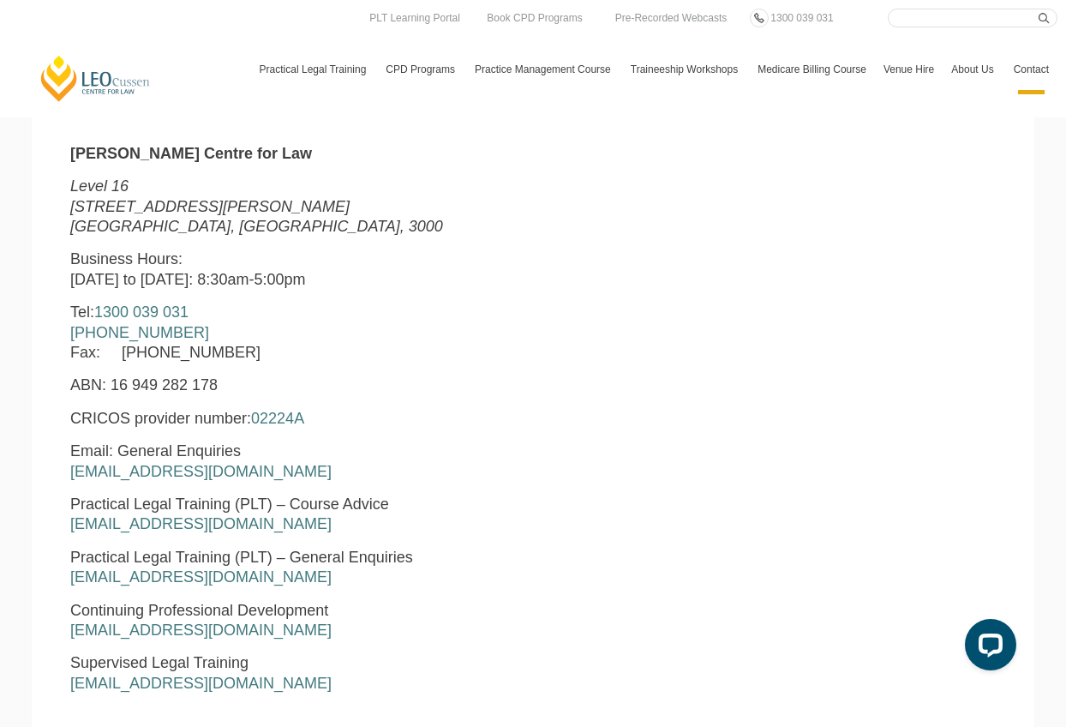
scroll to position [0, 0]
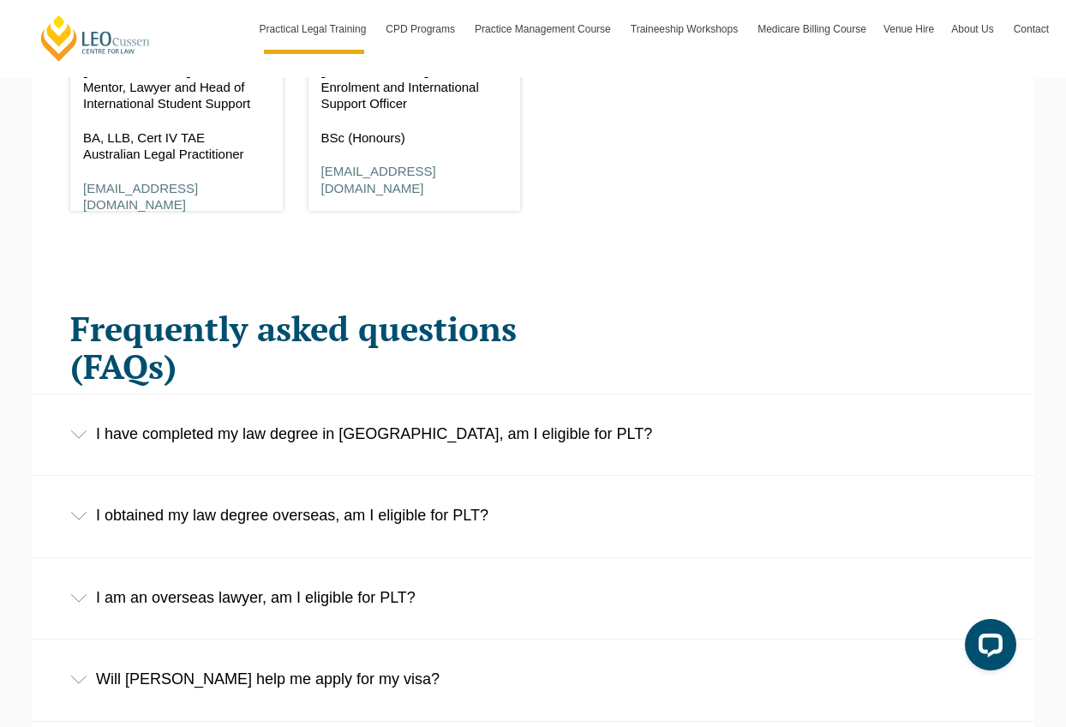
scroll to position [2493, 0]
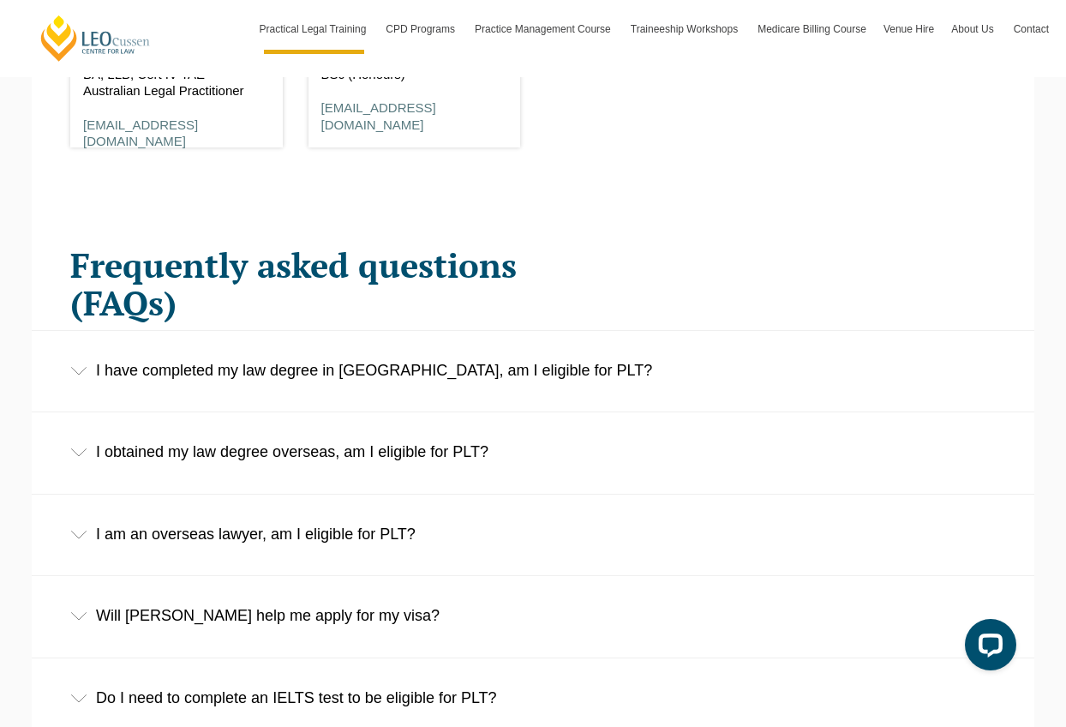
click at [416, 412] on div "I obtained my law degree overseas, am I eligible for PLT?" at bounding box center [533, 452] width 1002 height 80
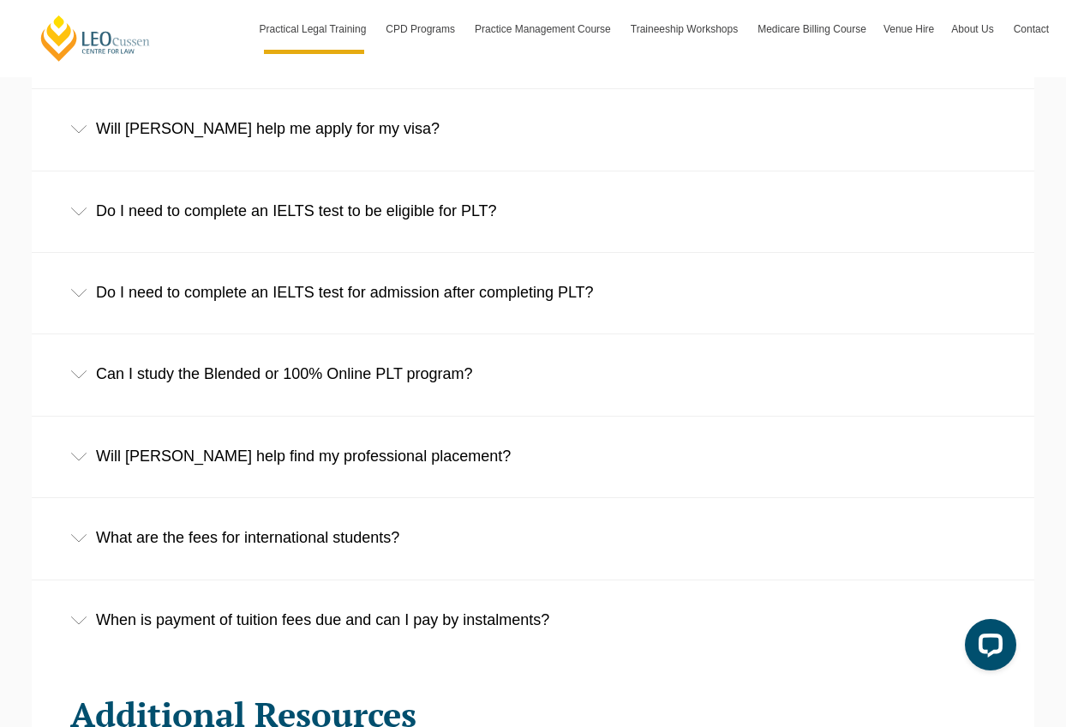
scroll to position [3169, 0]
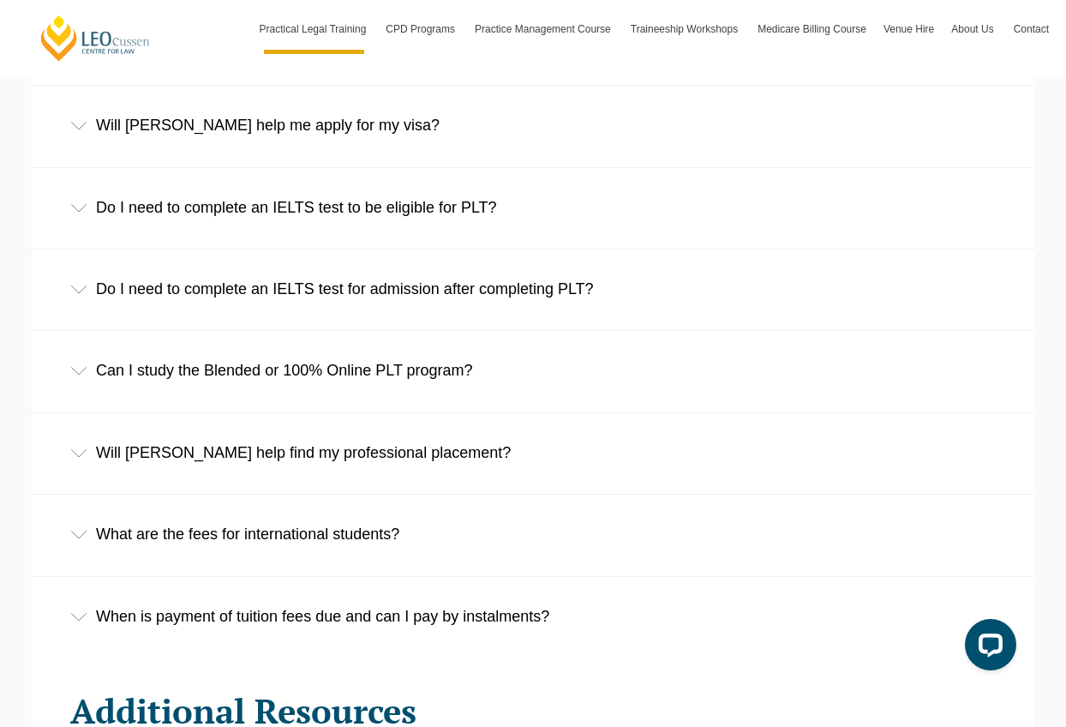
click at [372, 494] on div "What are the fees for international students?" at bounding box center [533, 534] width 1002 height 80
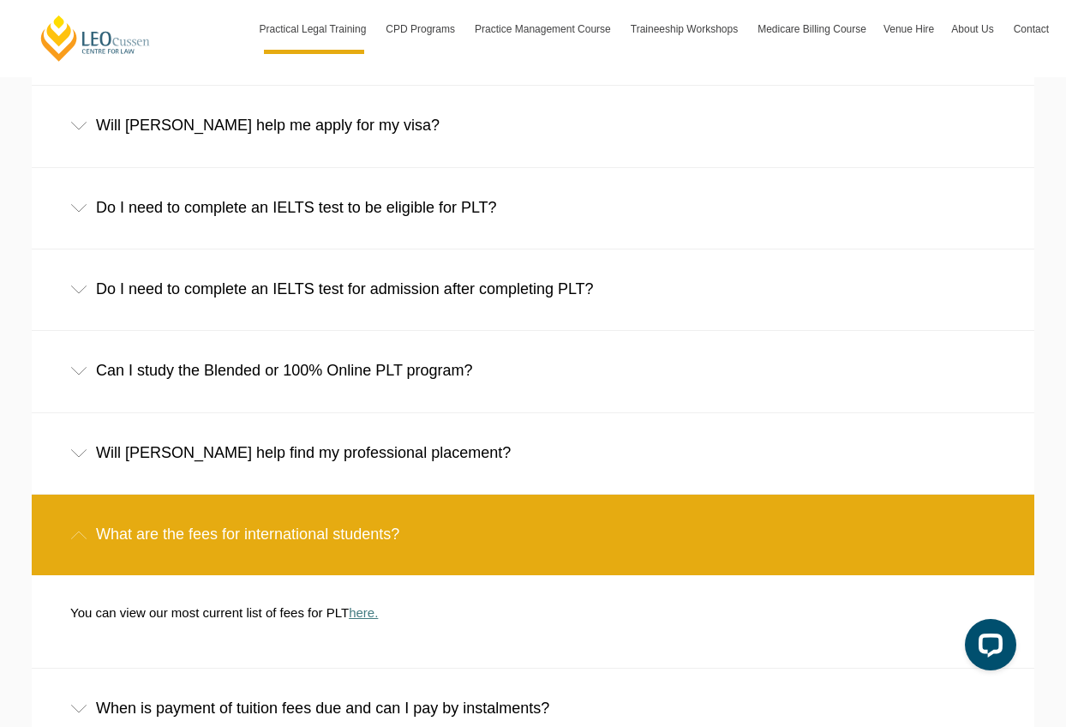
click at [368, 605] on link "here." at bounding box center [363, 612] width 29 height 15
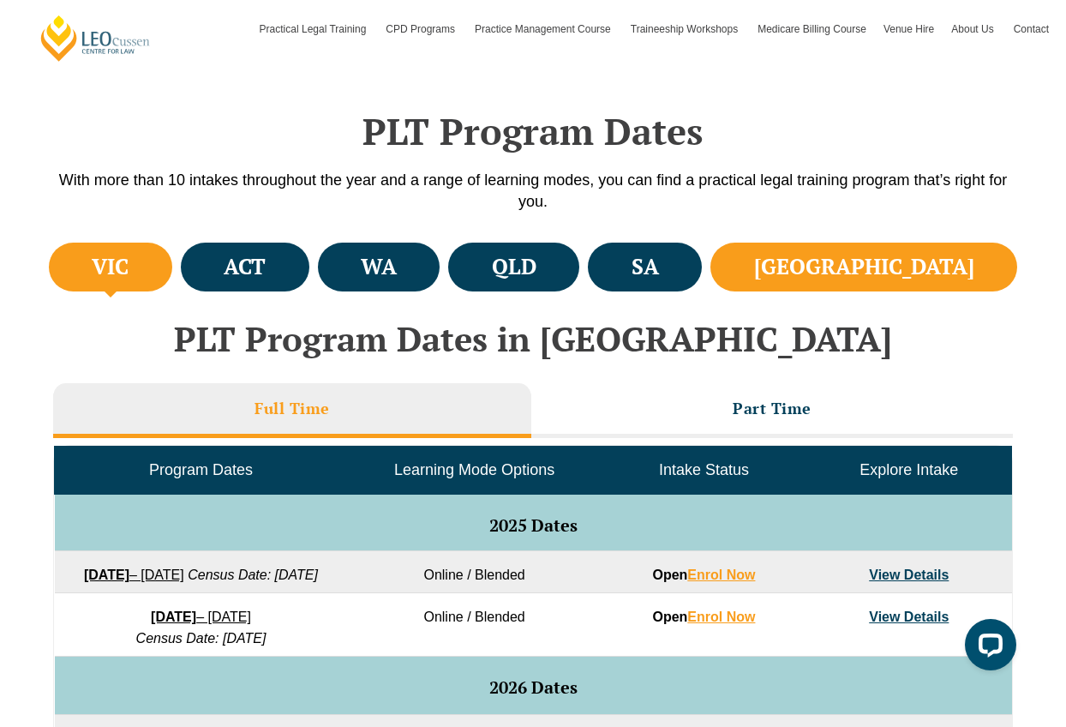
click at [917, 283] on li "NSW" at bounding box center [863, 266] width 307 height 49
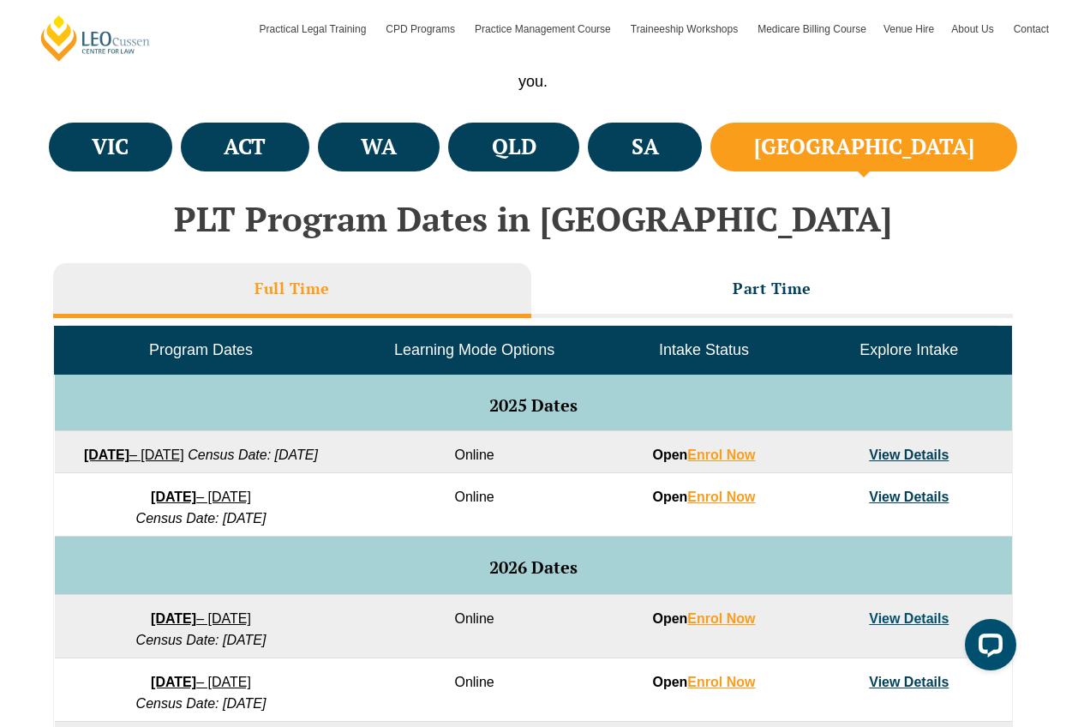
scroll to position [615, 0]
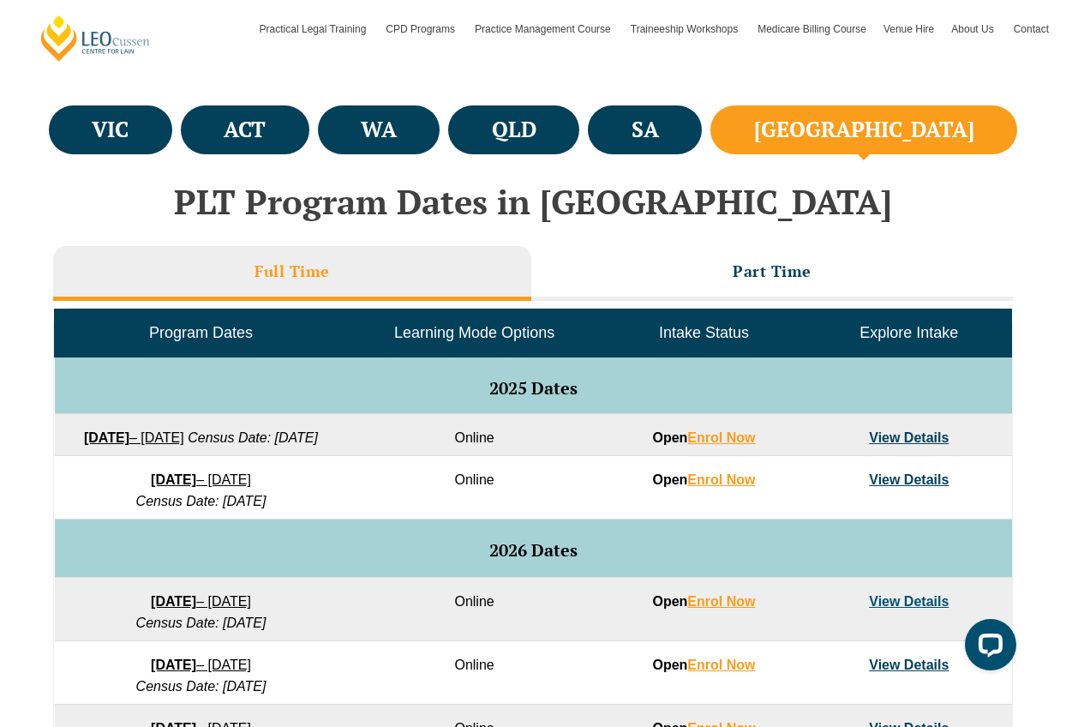
click at [937, 438] on link "View Details" at bounding box center [909, 437] width 80 height 15
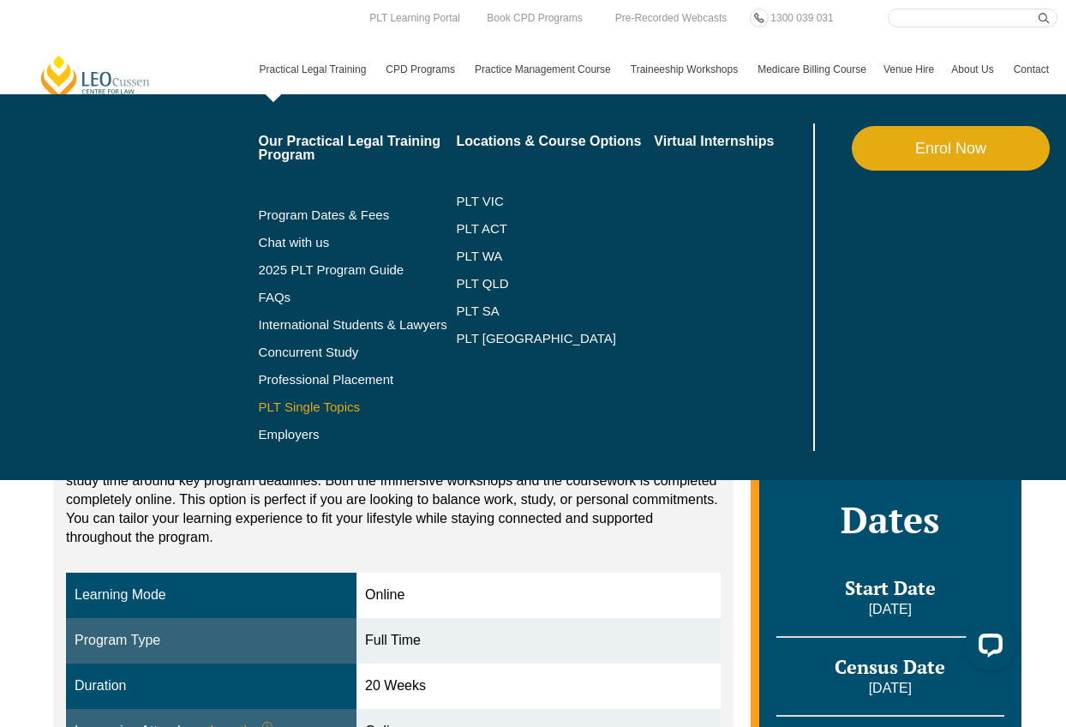
click at [303, 404] on link "PLT Single Topics" at bounding box center [358, 407] width 198 height 14
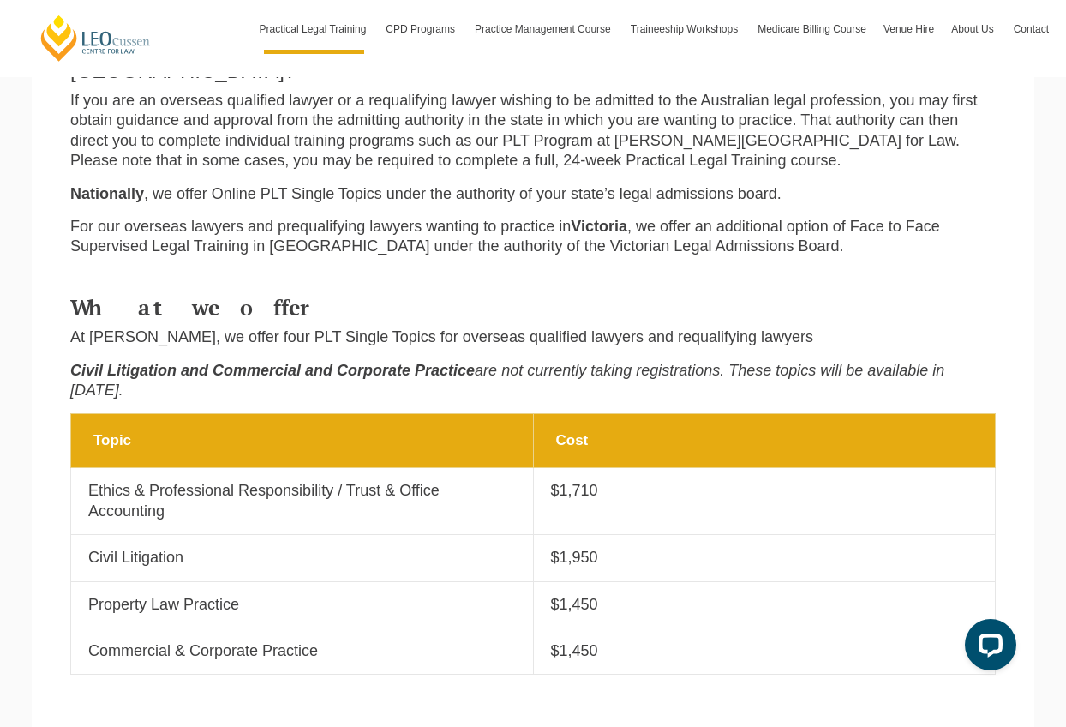
scroll to position [451, 0]
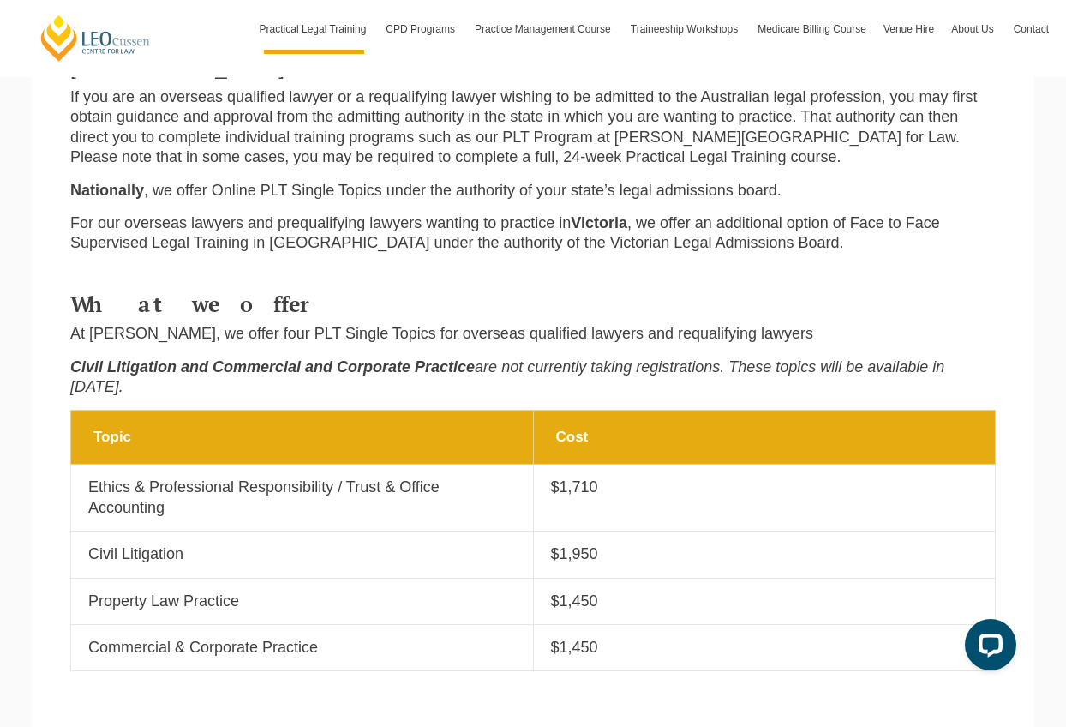
click at [462, 477] on p "Ethics & Professional Responsibility / Trust & Office Accounting" at bounding box center [302, 497] width 428 height 40
click at [286, 477] on p "Ethics & Professional Responsibility / Trust & Office Accounting" at bounding box center [302, 497] width 428 height 40
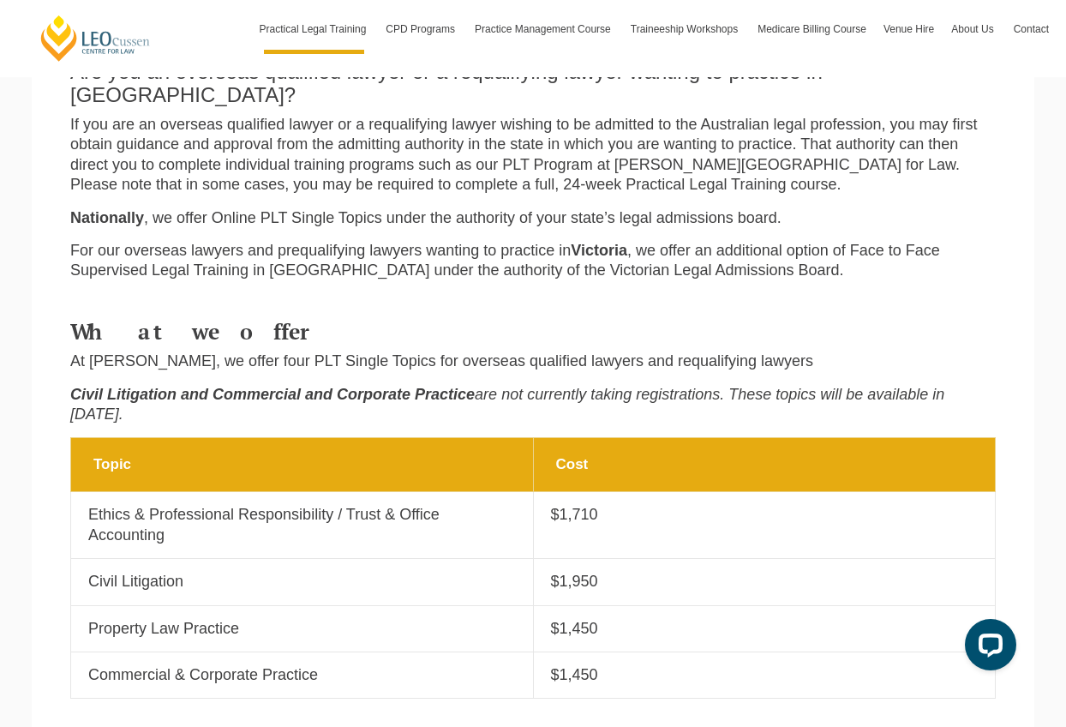
scroll to position [460, 0]
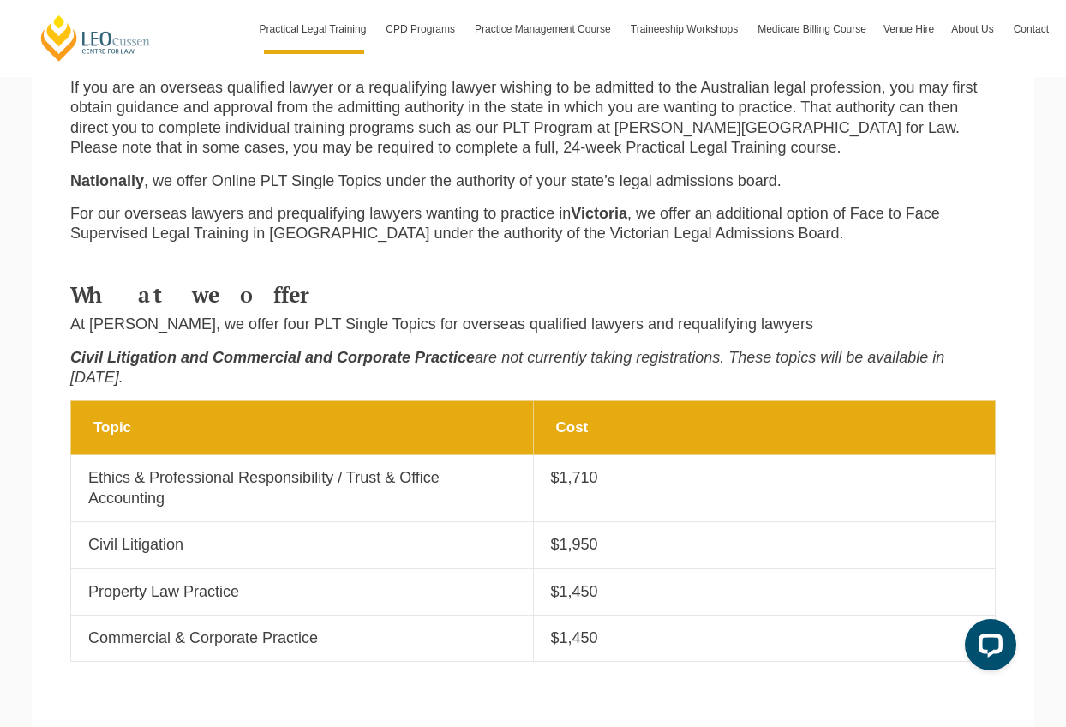
drag, startPoint x: 579, startPoint y: 529, endPoint x: 677, endPoint y: 553, distance: 100.6
click at [580, 582] on p "$1,450" at bounding box center [765, 592] width 428 height 20
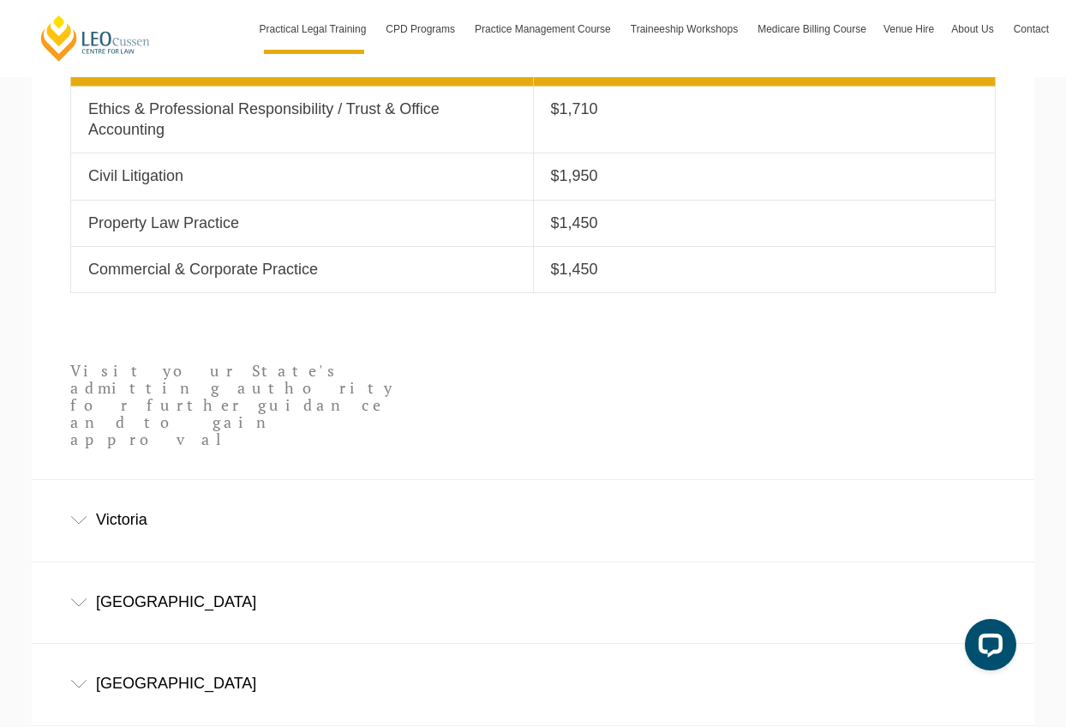
scroll to position [1204, 0]
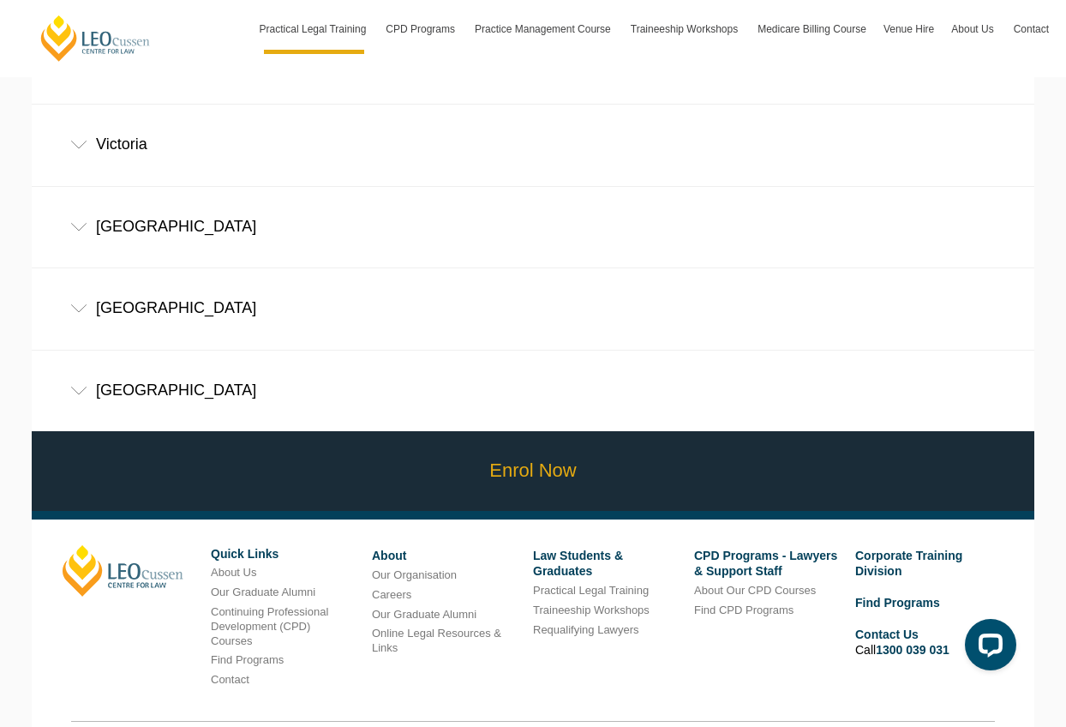
click at [559, 431] on link "Enrol Now" at bounding box center [532, 471] width 1011 height 80
